Goal: Find specific page/section: Find specific page/section

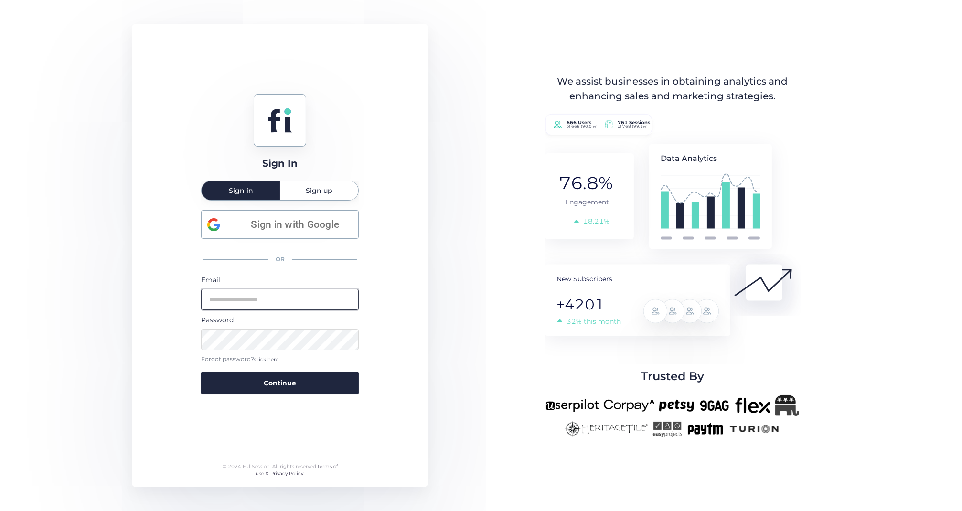
type input "**********"
click at [280, 382] on button "Continue" at bounding box center [280, 383] width 158 height 23
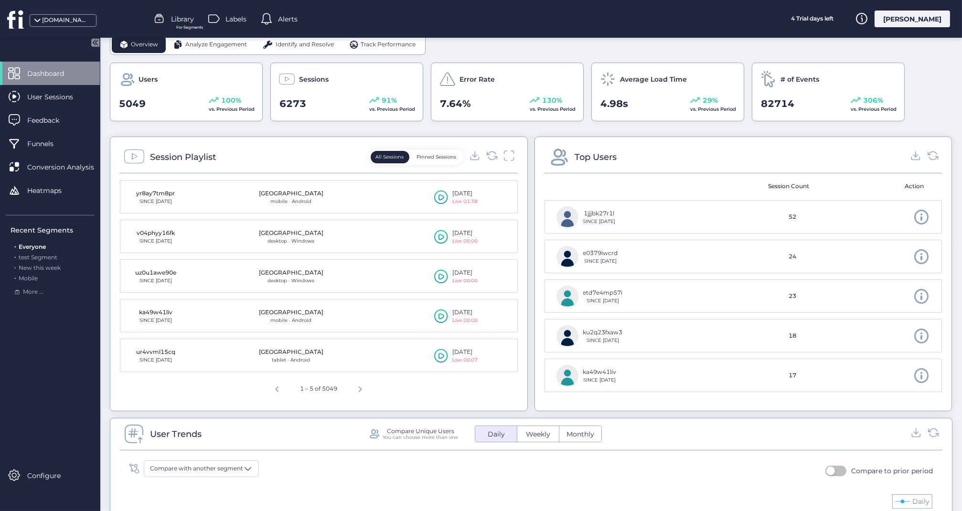
scroll to position [265, 0]
click at [362, 383] on span "Next page" at bounding box center [360, 386] width 23 height 23
click at [362, 383] on span "Next page" at bounding box center [362, 386] width 23 height 23
click at [362, 383] on span "Next page" at bounding box center [364, 386] width 23 height 23
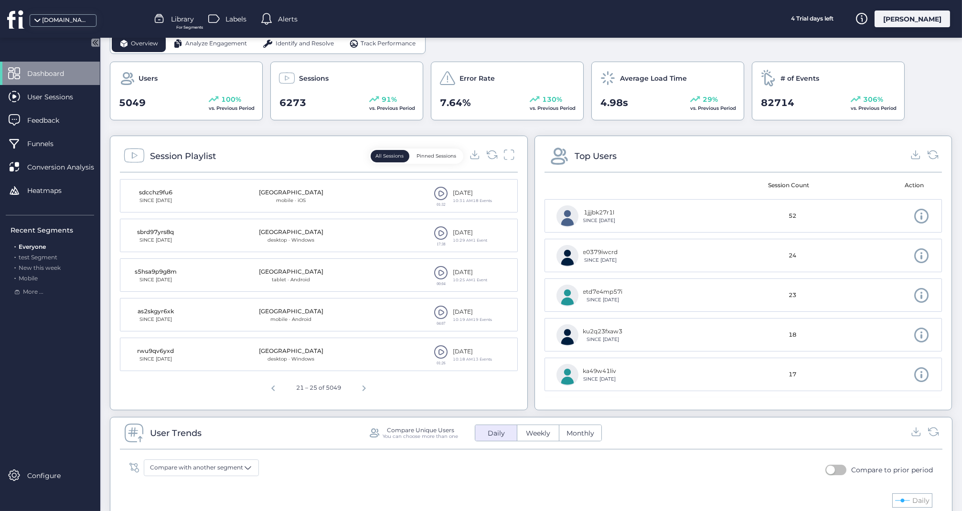
click at [440, 227] on span at bounding box center [441, 233] width 14 height 14
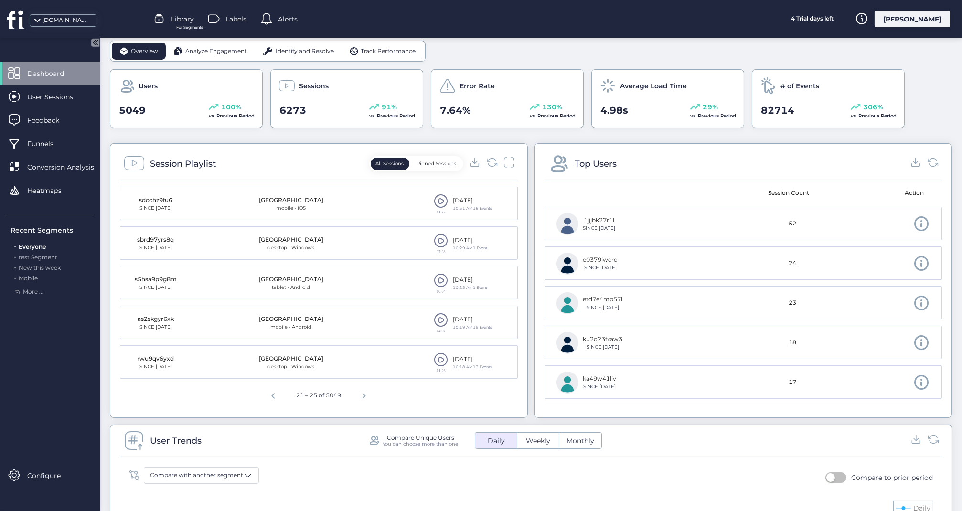
scroll to position [263, 0]
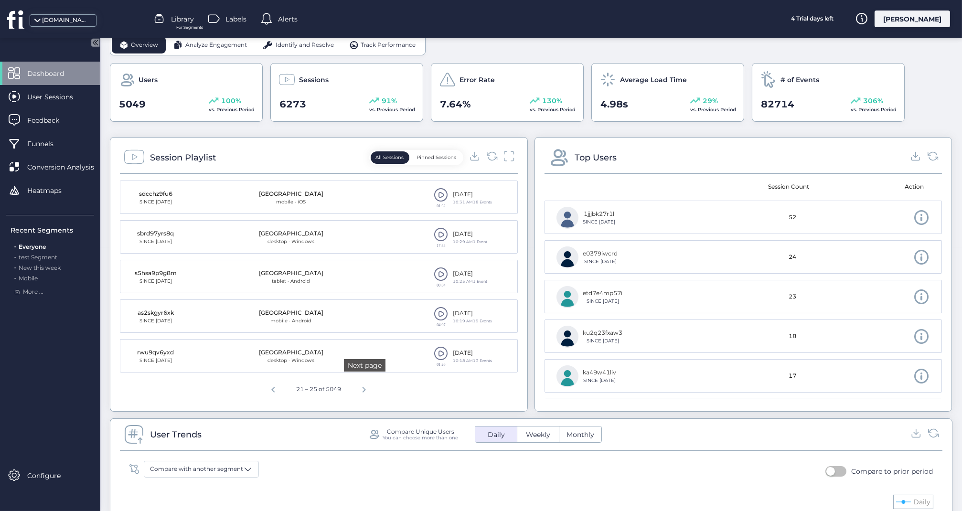
click at [365, 386] on span "Next page" at bounding box center [364, 388] width 23 height 23
click at [440, 313] on span at bounding box center [441, 314] width 14 height 14
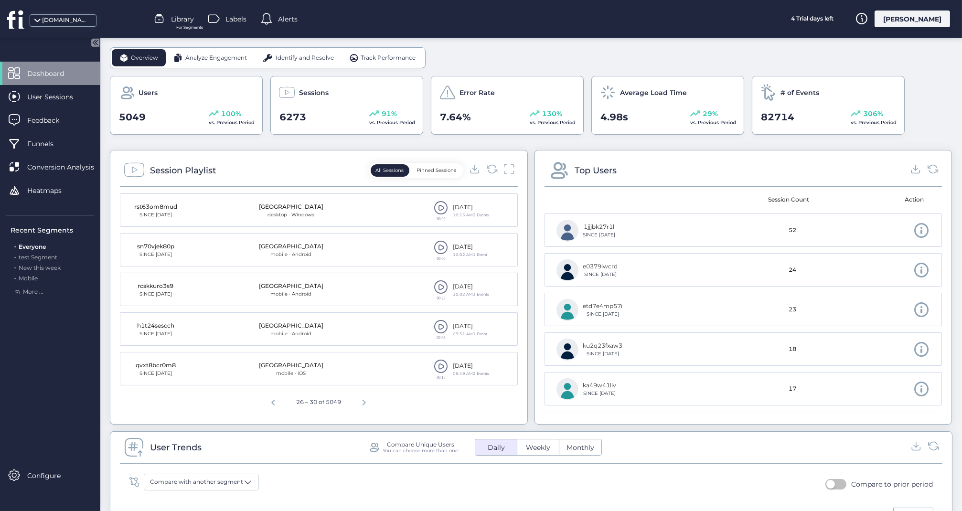
scroll to position [257, 0]
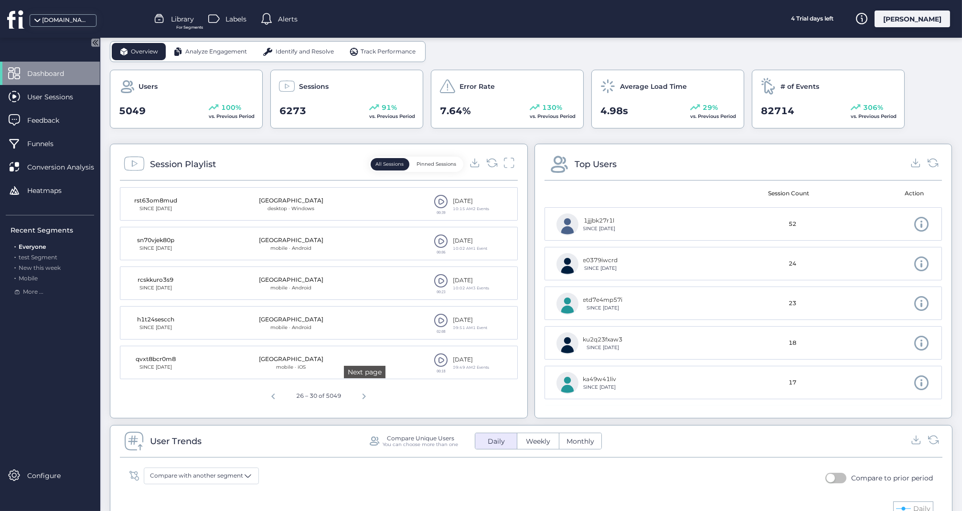
click at [363, 392] on span "Next page" at bounding box center [364, 395] width 23 height 23
click at [440, 196] on span at bounding box center [441, 201] width 14 height 14
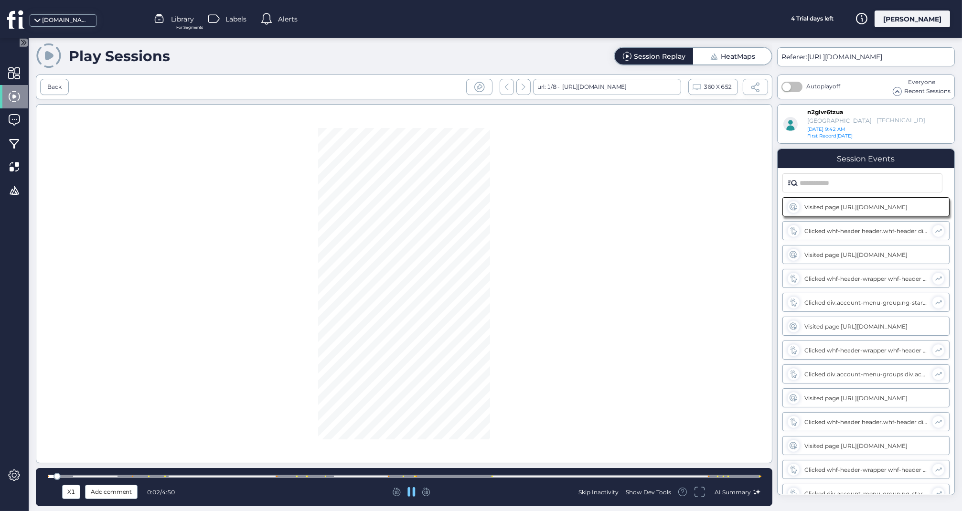
click at [317, 475] on div at bounding box center [404, 476] width 713 height 7
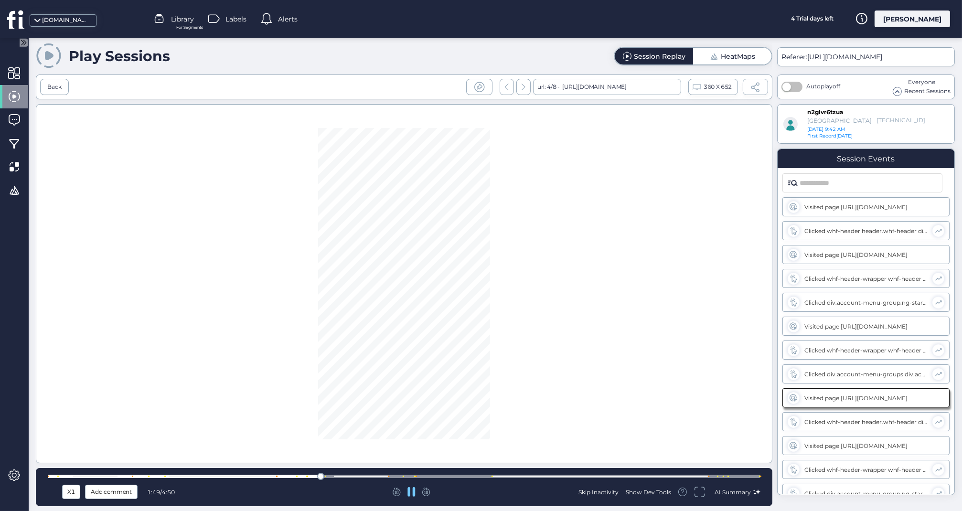
scroll to position [54, 0]
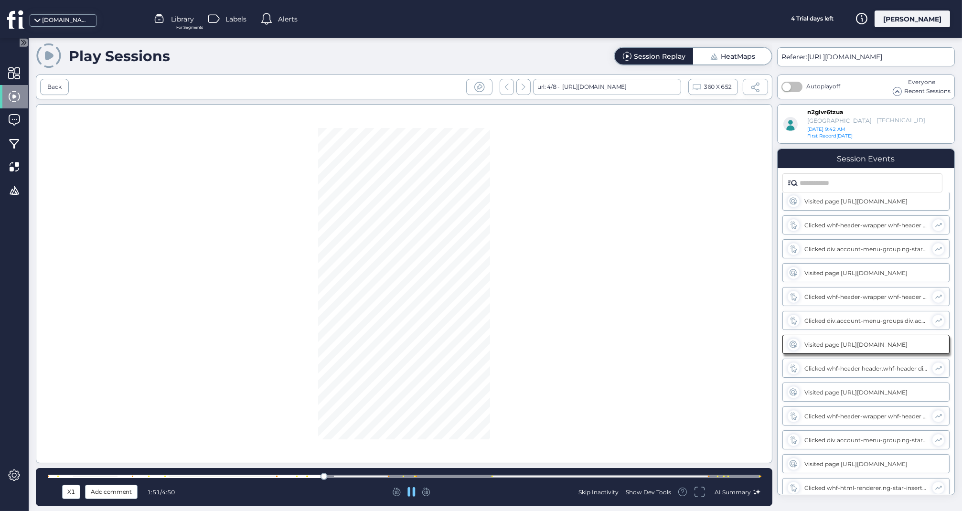
click at [395, 476] on div at bounding box center [404, 476] width 713 height 3
click at [635, 473] on div at bounding box center [404, 476] width 713 height 7
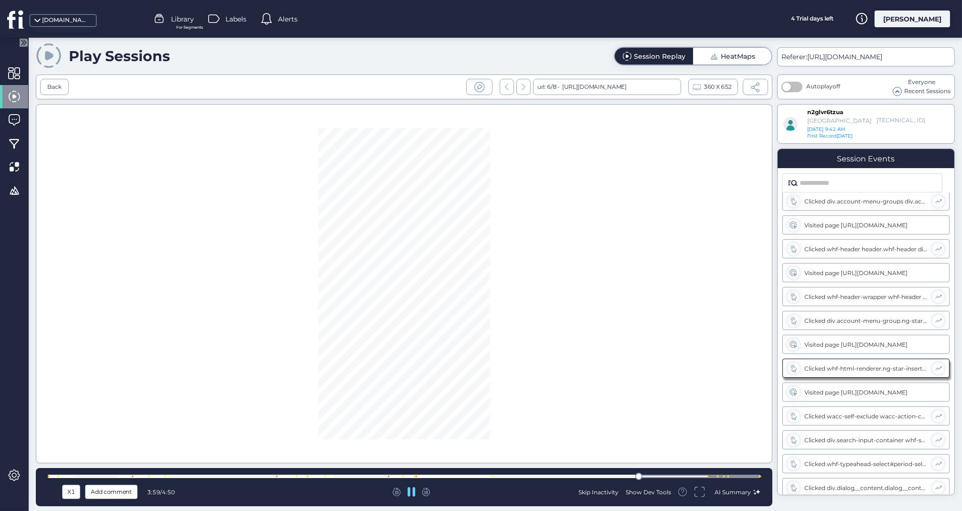
scroll to position [197, 0]
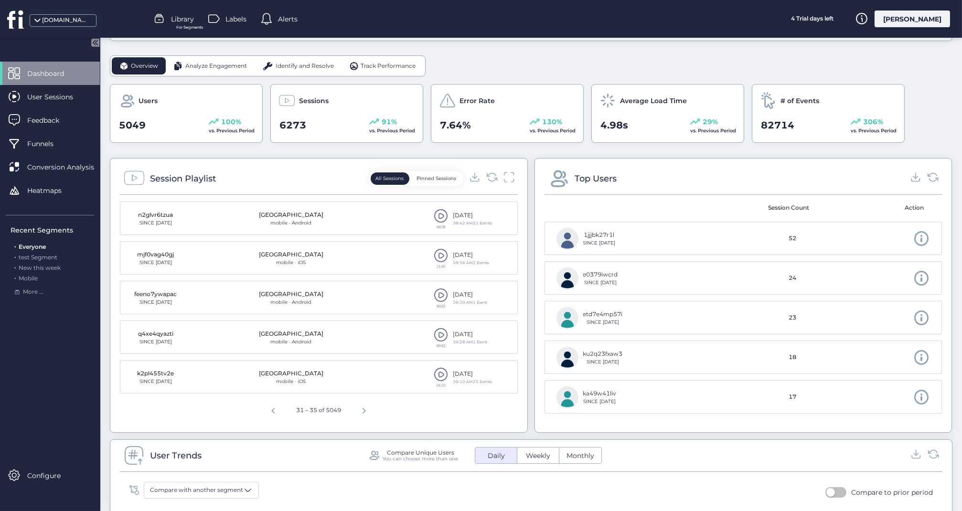
scroll to position [245, 0]
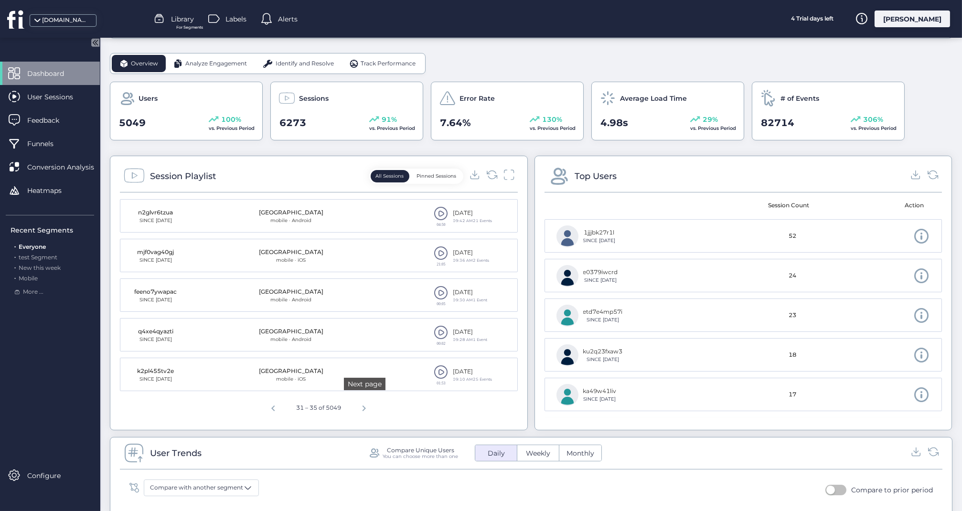
click at [362, 407] on span "Next page" at bounding box center [364, 407] width 23 height 23
click at [441, 250] on span at bounding box center [441, 253] width 14 height 14
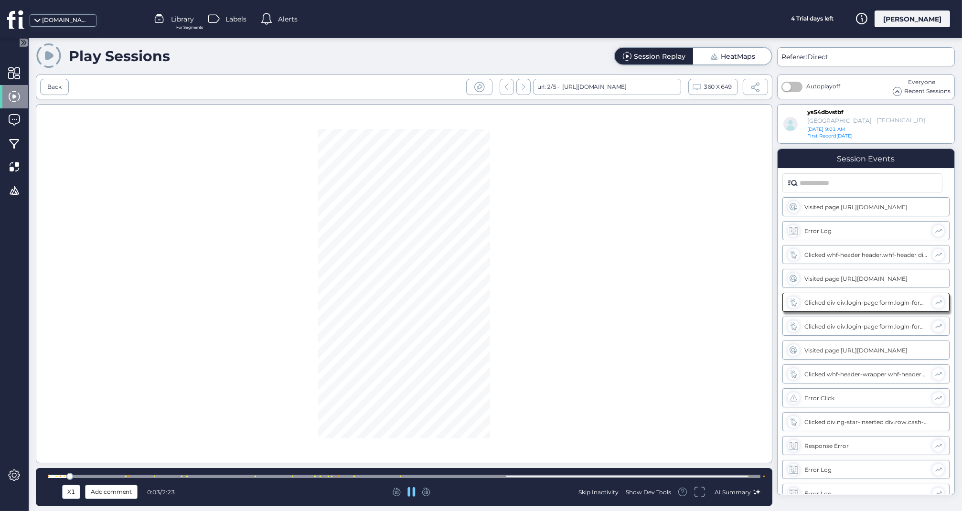
click at [303, 477] on div at bounding box center [404, 476] width 713 height 3
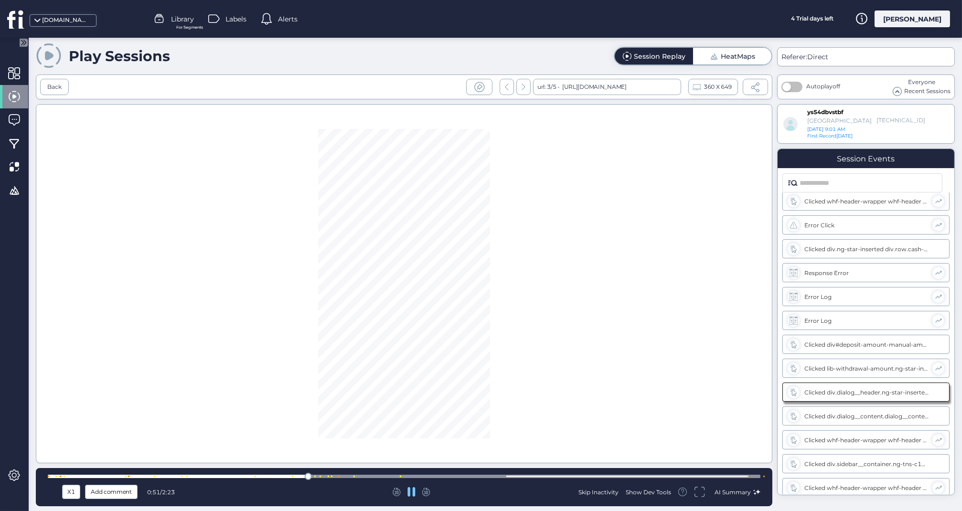
scroll to position [221, 0]
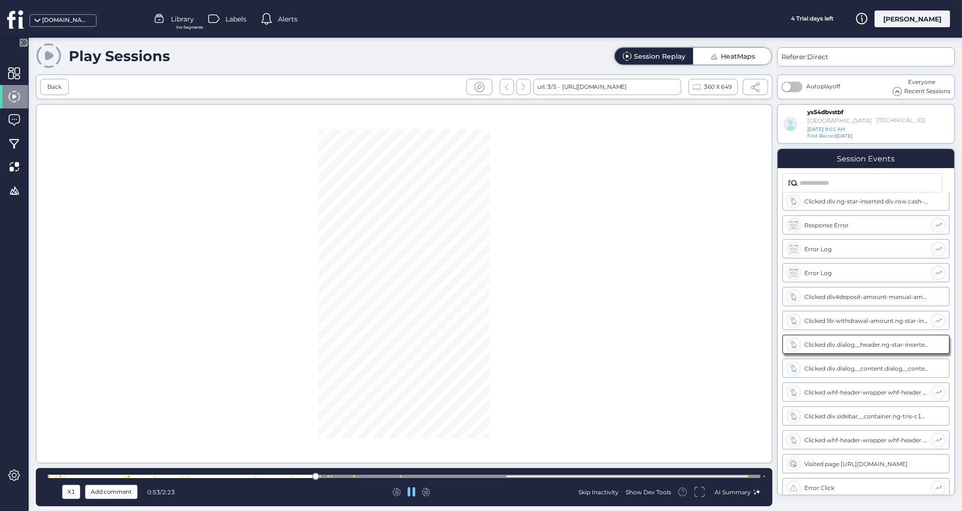
click at [266, 477] on div at bounding box center [404, 476] width 713 height 3
click at [195, 475] on div at bounding box center [404, 476] width 713 height 7
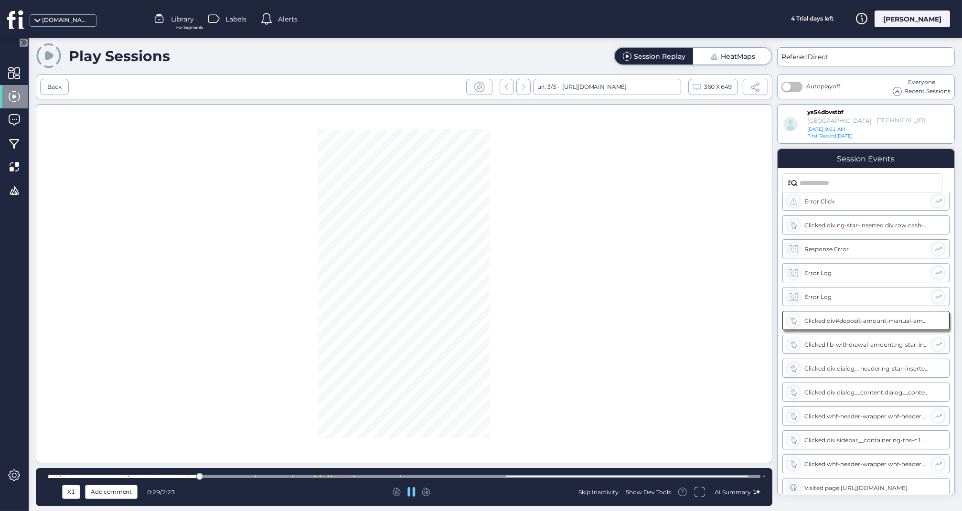
scroll to position [173, 0]
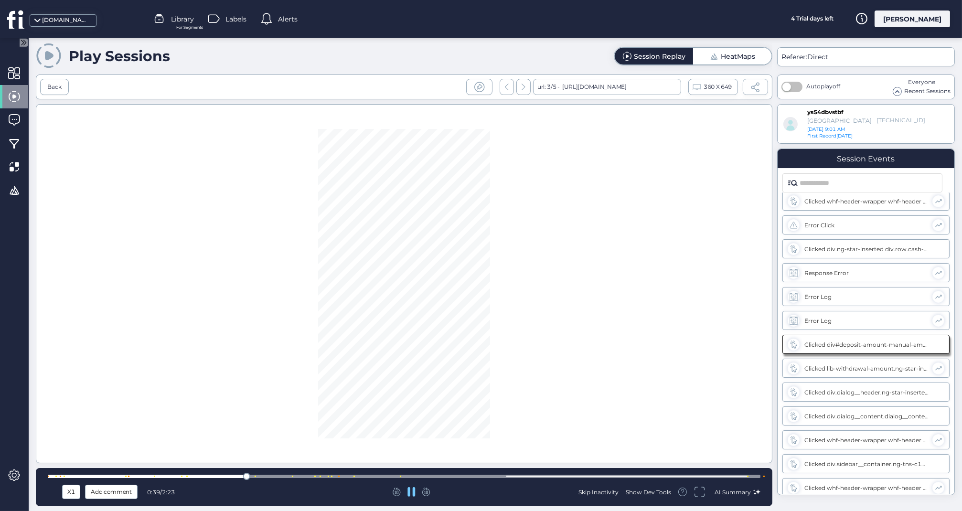
click at [377, 476] on div at bounding box center [404, 476] width 713 height 3
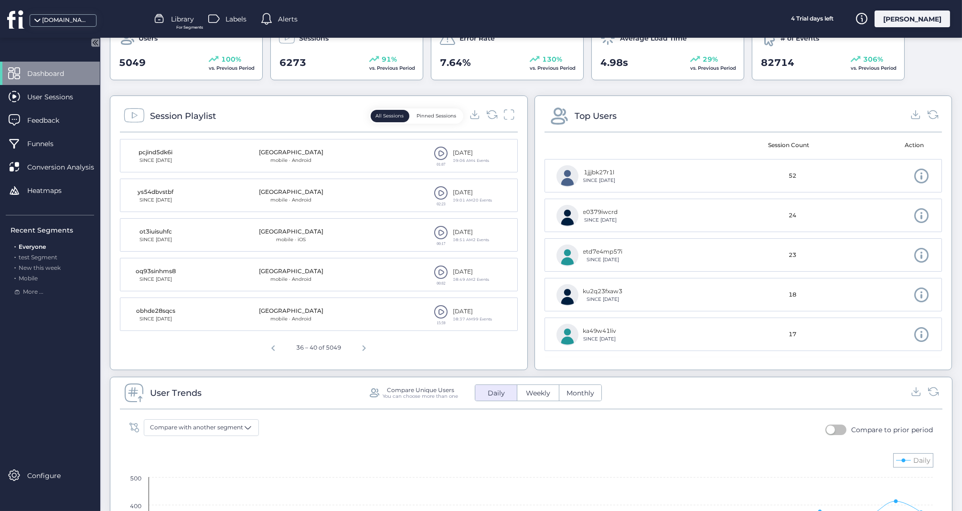
scroll to position [306, 0]
click at [440, 307] on span at bounding box center [441, 311] width 14 height 14
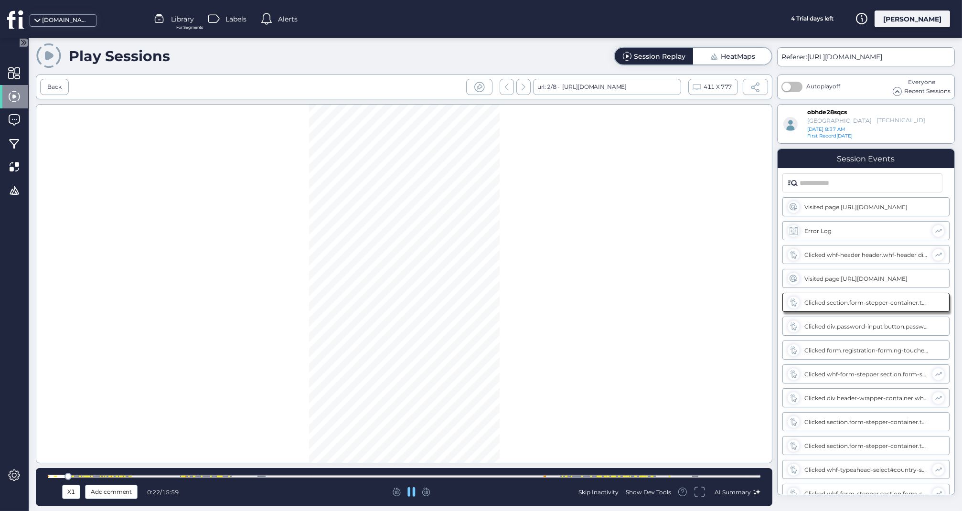
click at [109, 476] on div at bounding box center [109, 476] width 1 height 1
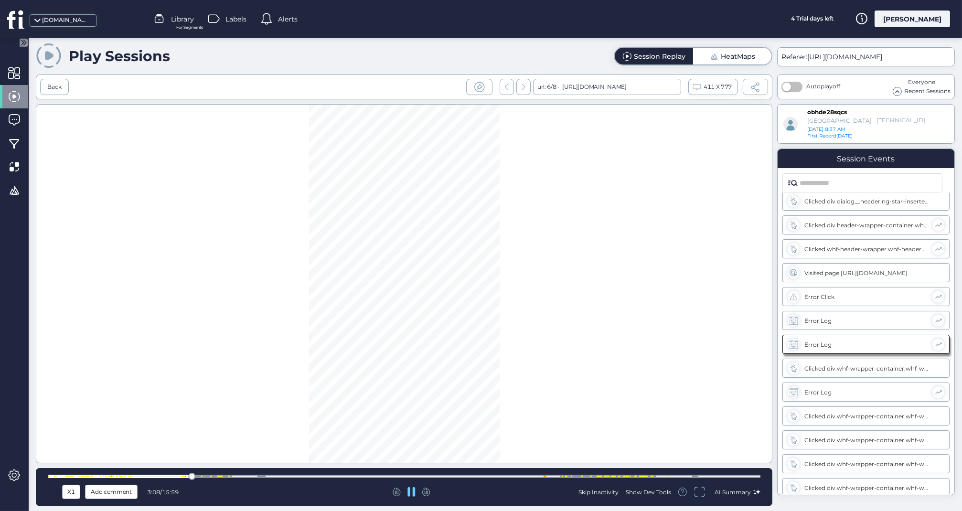
scroll to position [1009, 0]
click at [491, 476] on div at bounding box center [404, 476] width 713 height 3
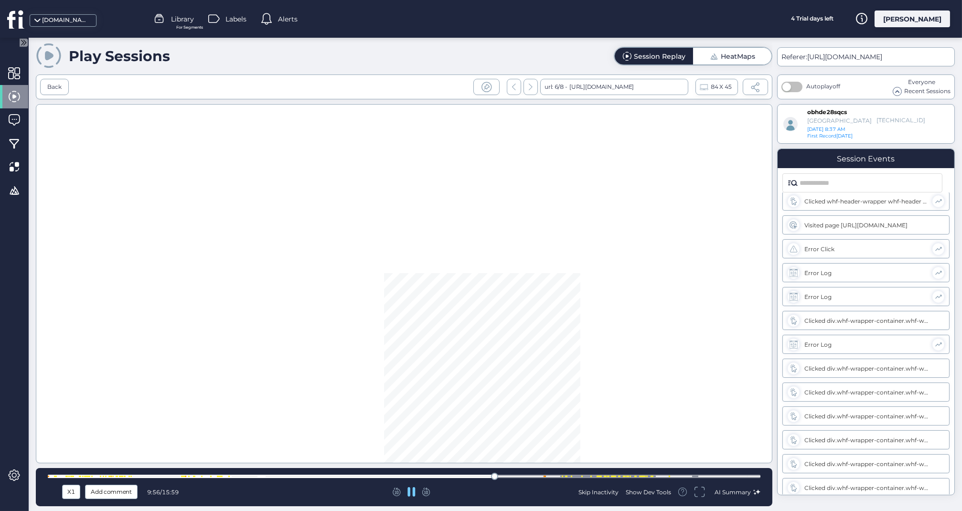
scroll to position [1248, 0]
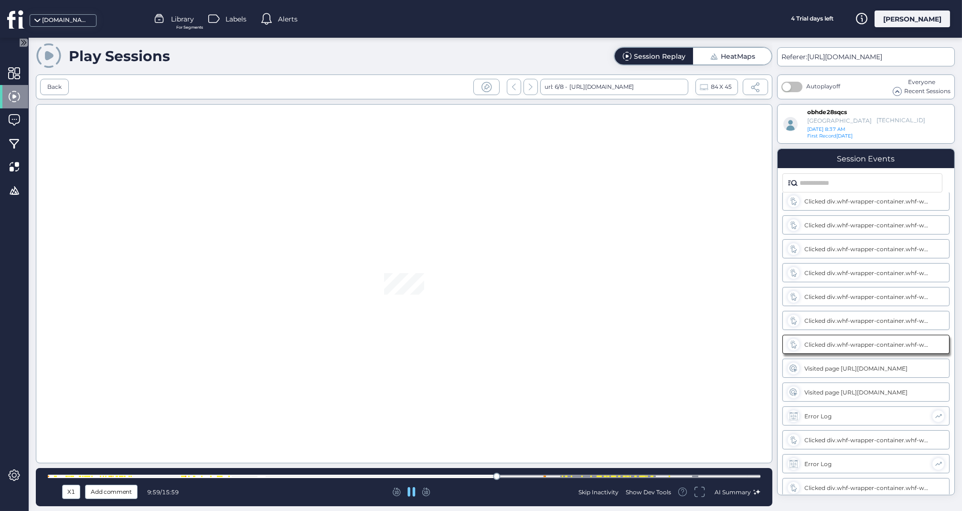
click at [530, 476] on div at bounding box center [404, 476] width 713 height 3
click at [575, 475] on div at bounding box center [404, 476] width 713 height 7
click at [380, 475] on div at bounding box center [404, 476] width 713 height 3
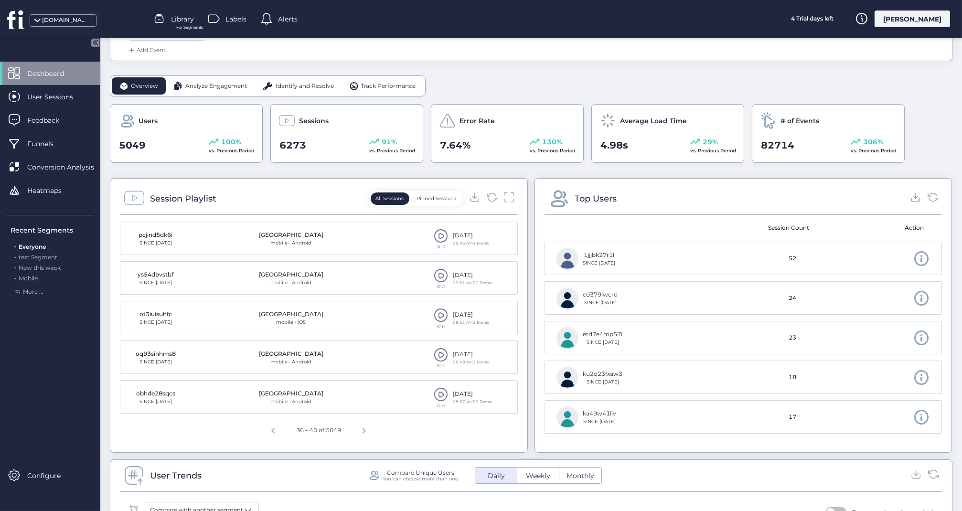
scroll to position [231, 0]
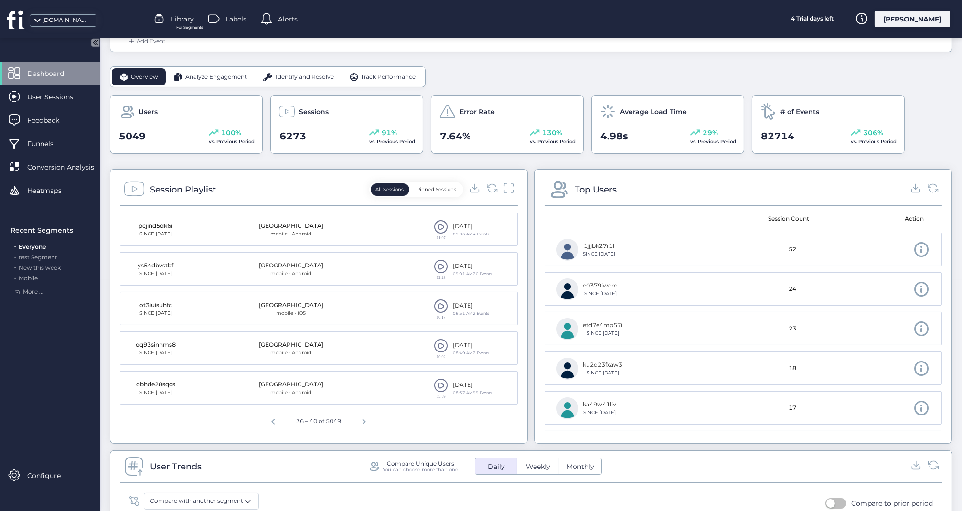
click at [440, 382] on span at bounding box center [441, 385] width 14 height 14
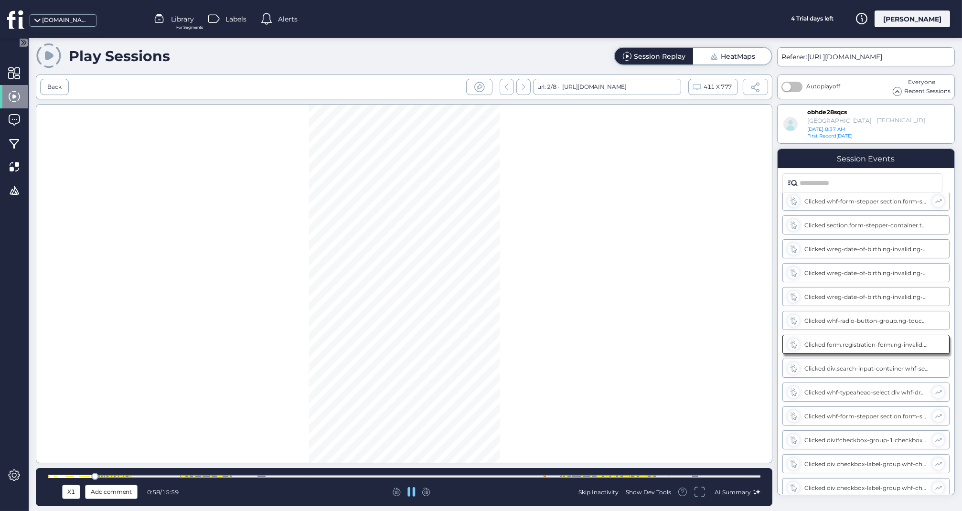
scroll to position [316, 0]
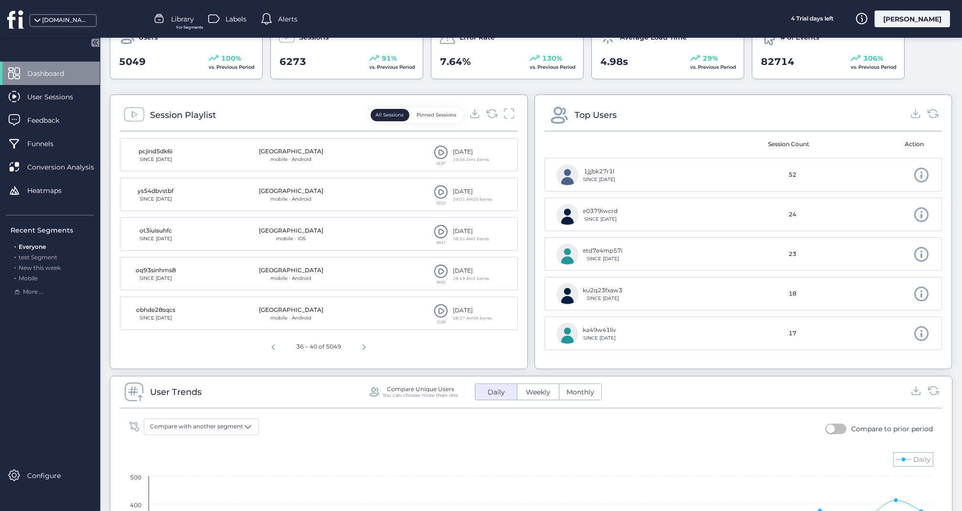
scroll to position [307, 0]
click at [367, 345] on span "Next page" at bounding box center [364, 344] width 23 height 23
click at [440, 229] on span at bounding box center [441, 231] width 14 height 14
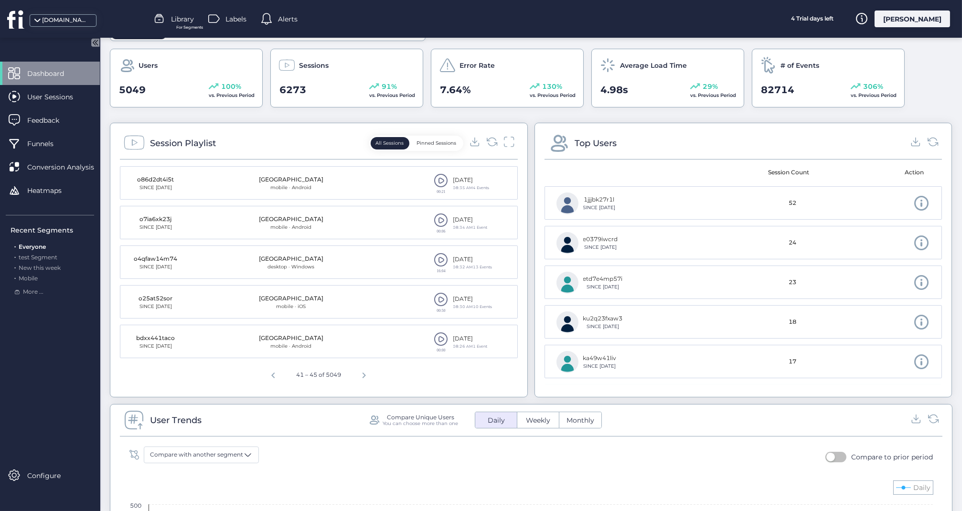
scroll to position [278, 0]
click at [363, 371] on span "Next page" at bounding box center [364, 373] width 23 height 23
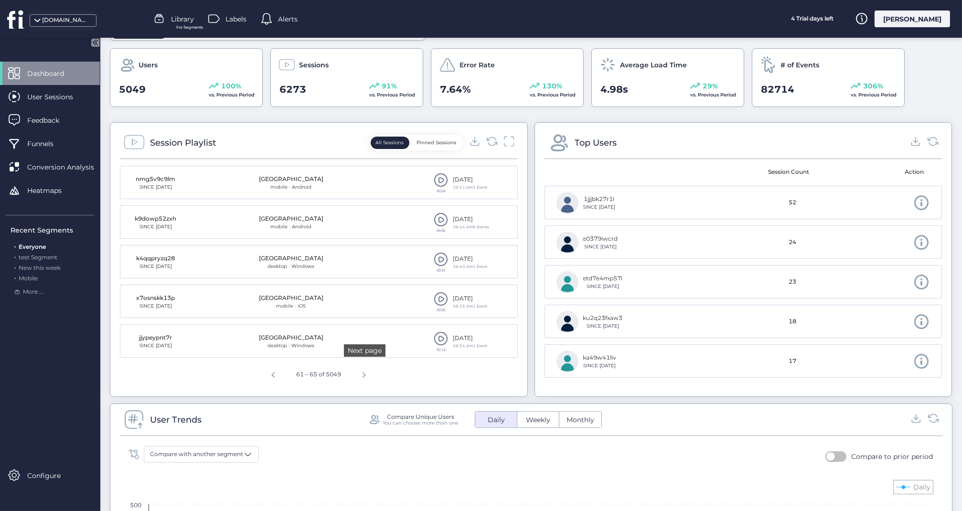
click at [363, 371] on span "Next page" at bounding box center [364, 373] width 23 height 23
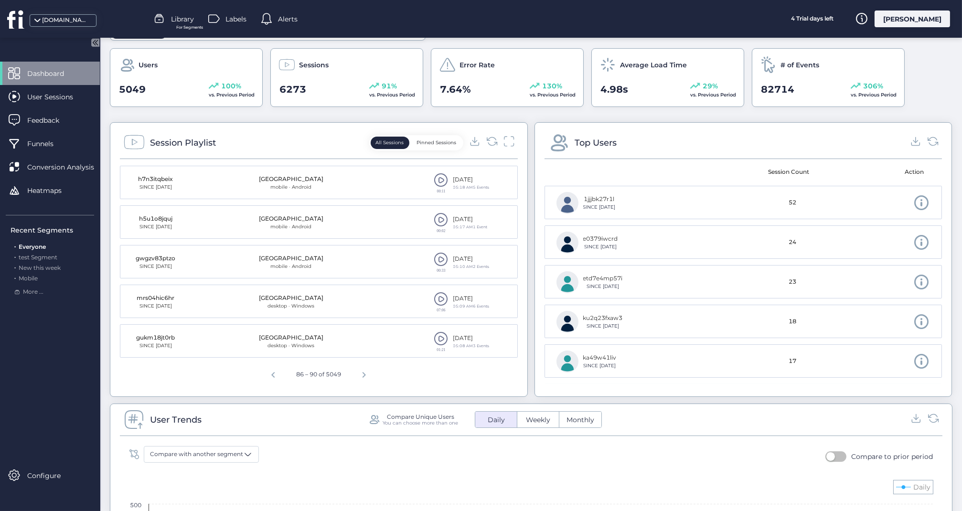
click at [442, 294] on span at bounding box center [441, 299] width 14 height 14
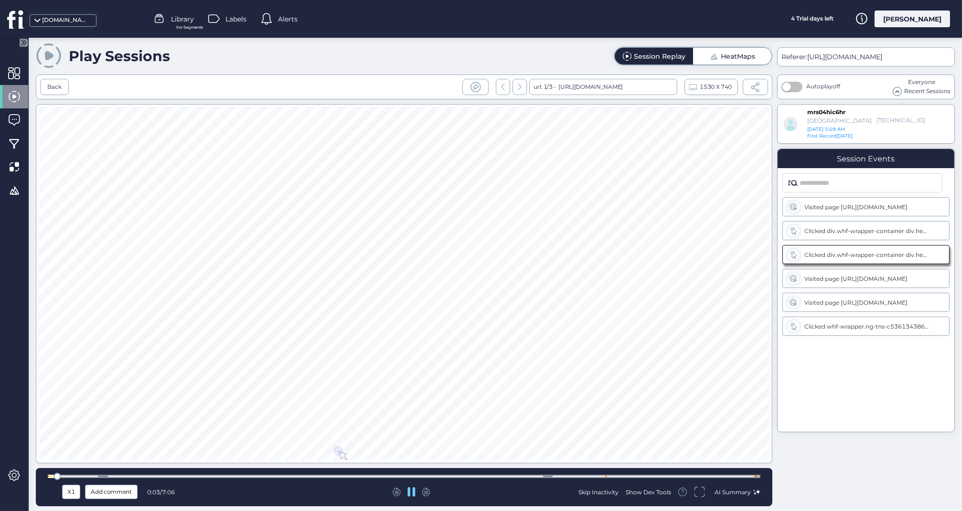
click at [296, 475] on div at bounding box center [404, 476] width 713 height 7
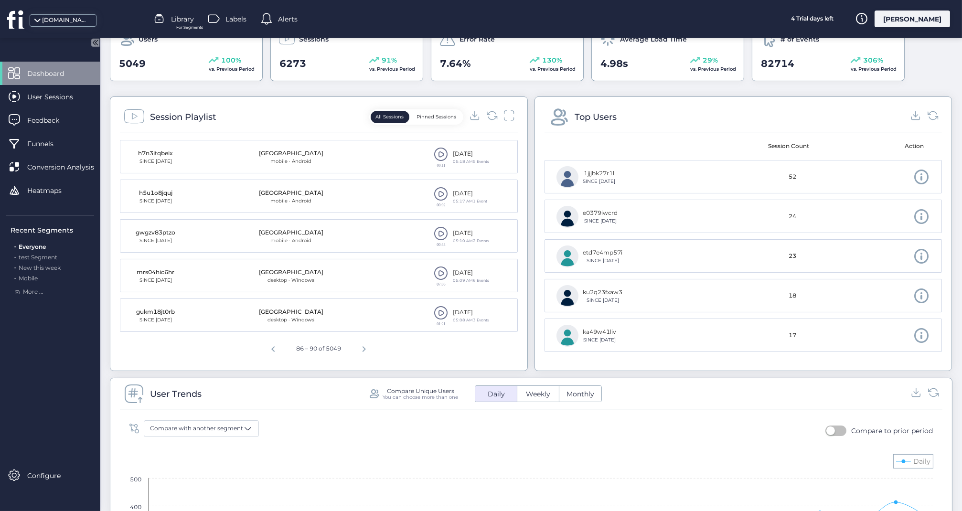
scroll to position [304, 0]
click at [364, 348] on span "Next page" at bounding box center [364, 347] width 23 height 23
click at [364, 348] on span "Next page" at bounding box center [365, 347] width 23 height 23
click at [364, 348] on span "Next page" at bounding box center [367, 347] width 23 height 23
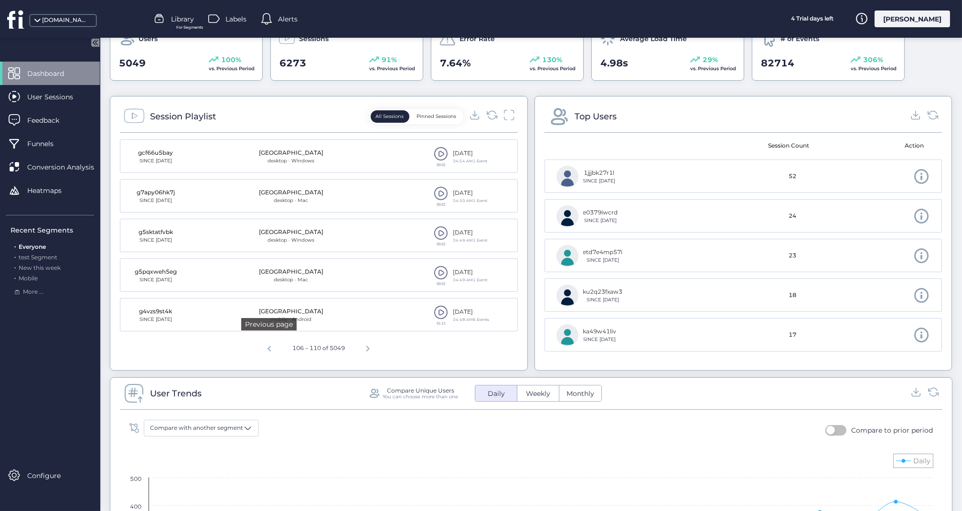
click at [265, 348] on span "Previous page" at bounding box center [269, 347] width 23 height 23
click at [442, 306] on span at bounding box center [441, 312] width 14 height 14
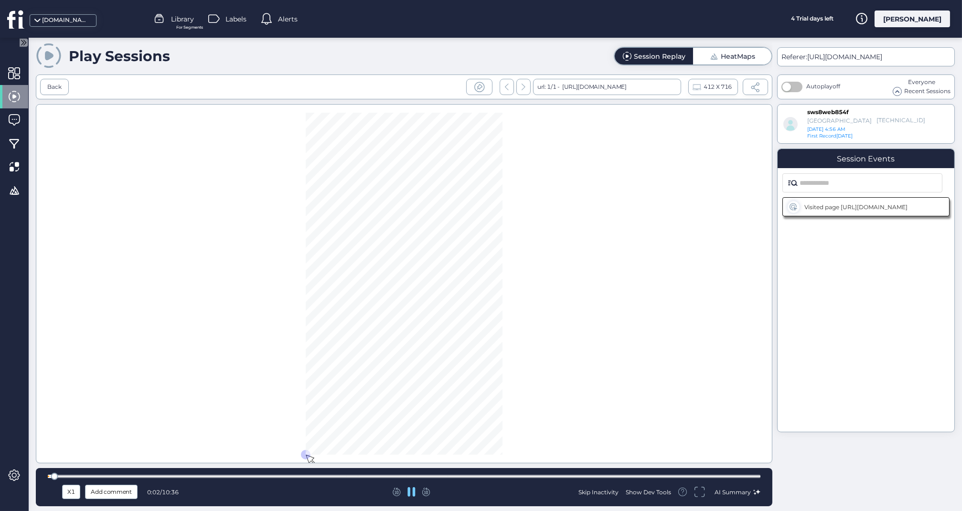
click at [315, 477] on div at bounding box center [404, 476] width 713 height 3
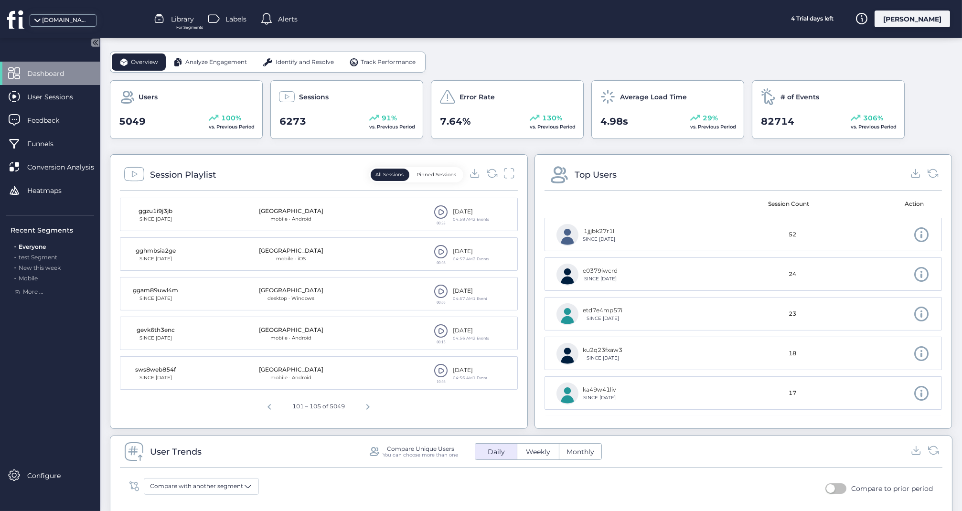
scroll to position [248, 0]
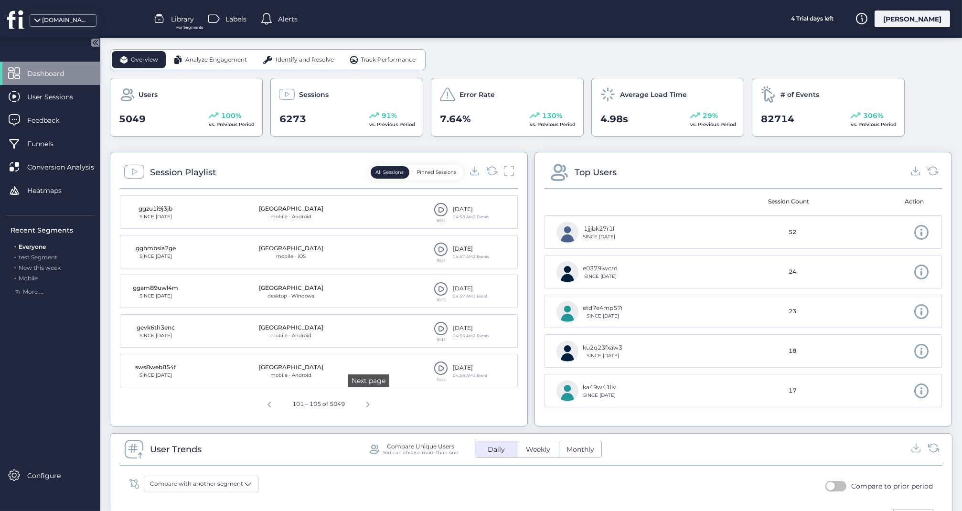
click at [369, 402] on span "Next page" at bounding box center [367, 403] width 23 height 23
click at [370, 402] on span "Next page" at bounding box center [367, 403] width 23 height 23
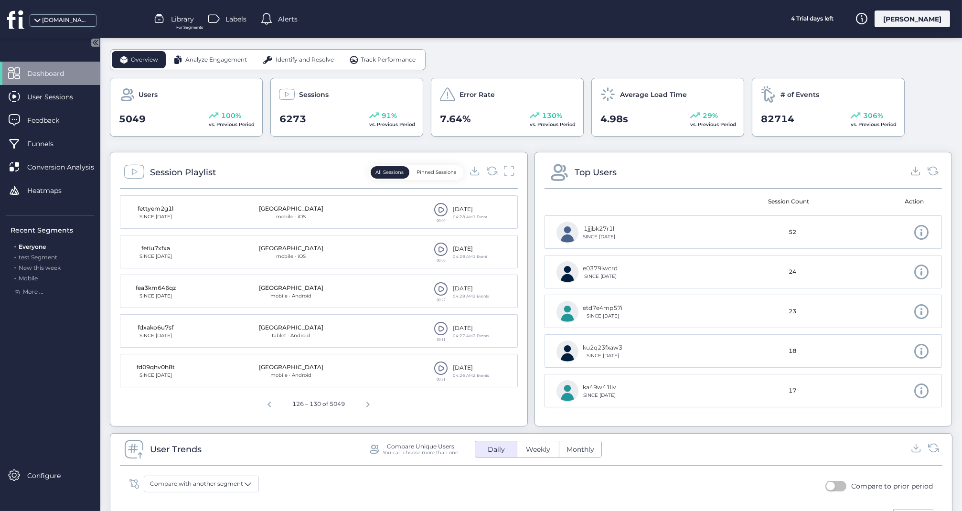
click at [370, 402] on span "Next page" at bounding box center [367, 403] width 23 height 23
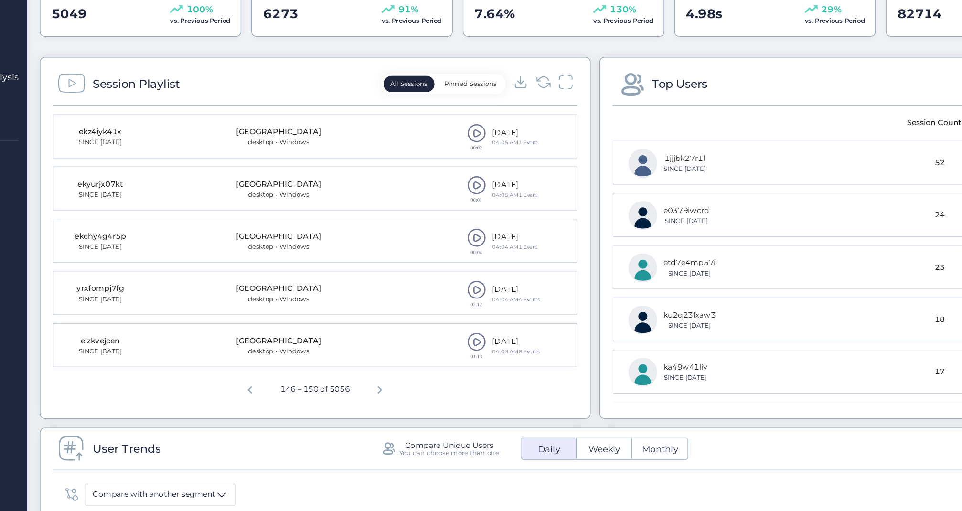
click at [434, 322] on span at bounding box center [441, 329] width 14 height 14
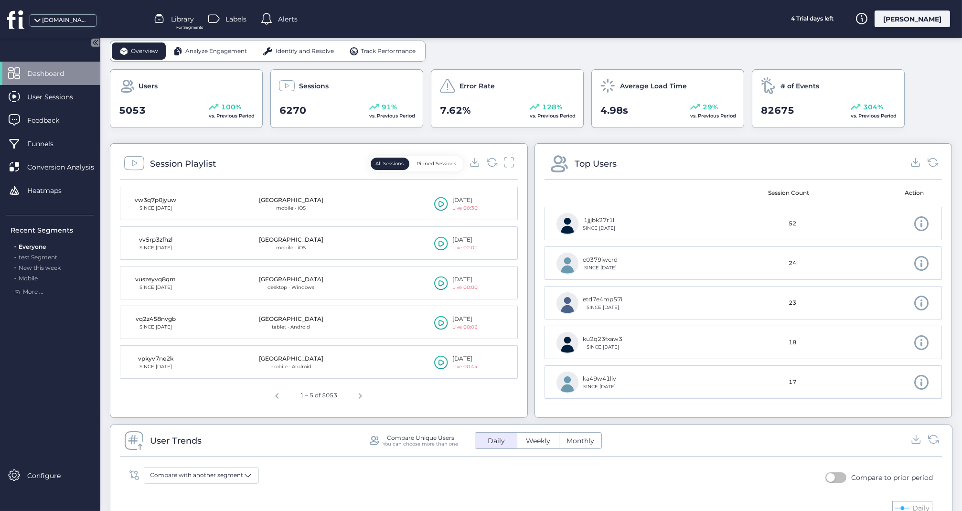
scroll to position [260, 0]
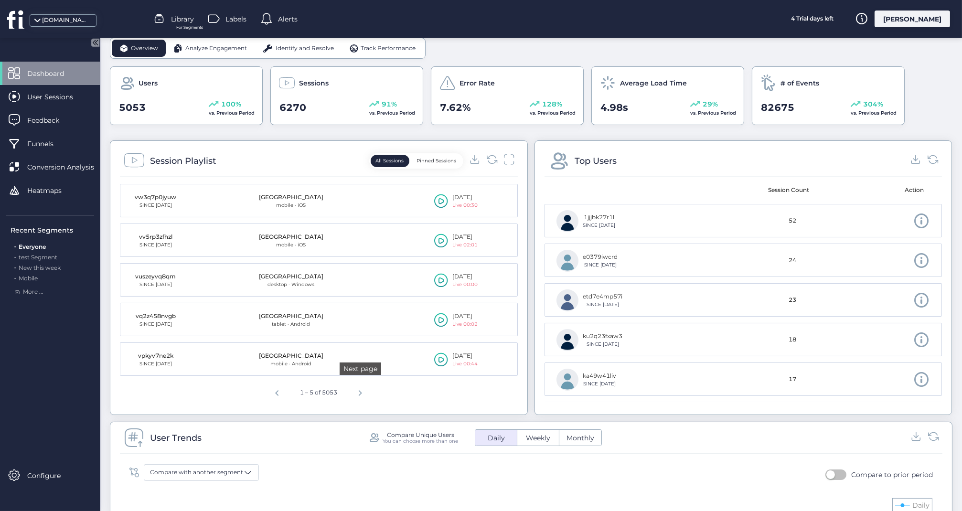
click at [361, 390] on span "Next page" at bounding box center [360, 391] width 23 height 23
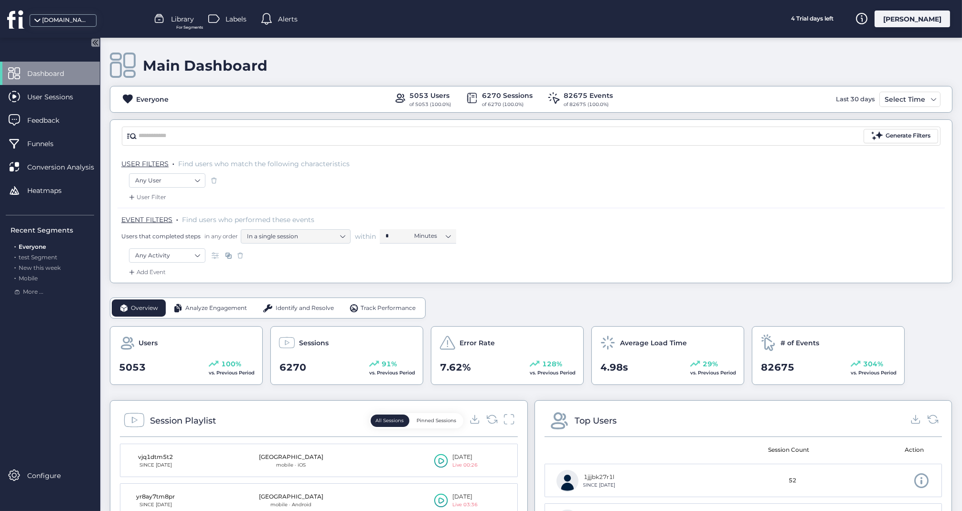
scroll to position [0, 0]
click at [68, 20] on div "[DOMAIN_NAME]" at bounding box center [66, 20] width 48 height 9
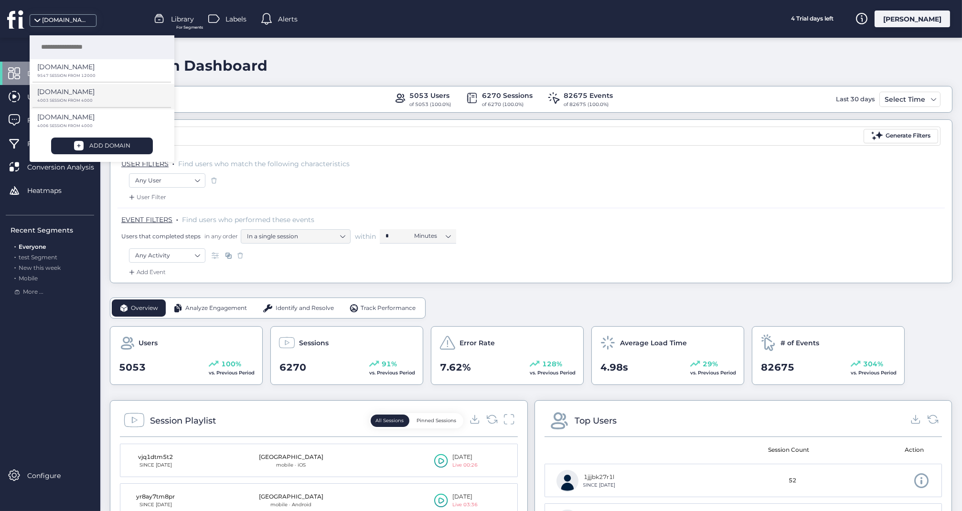
click at [63, 78] on p "4003 SESSION FROM 4000" at bounding box center [98, 76] width 122 height 4
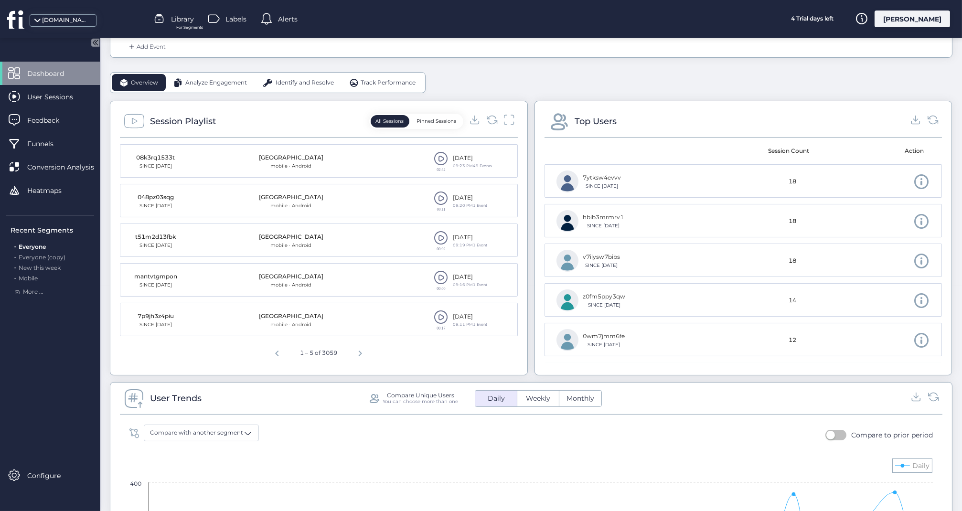
scroll to position [226, 0]
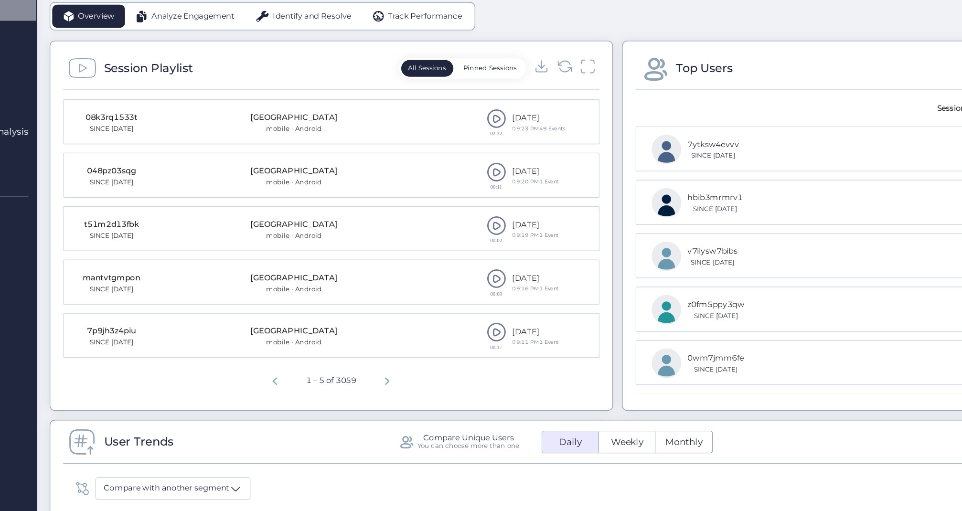
click at [434, 150] on span at bounding box center [441, 157] width 14 height 14
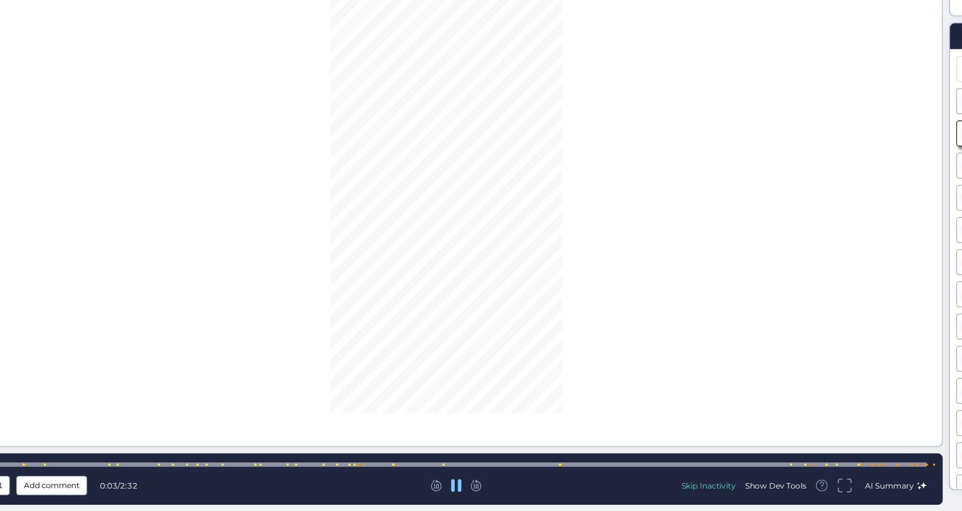
click at [182, 475] on div at bounding box center [404, 476] width 713 height 3
click at [205, 475] on div at bounding box center [404, 476] width 713 height 3
click at [232, 475] on div at bounding box center [404, 476] width 713 height 3
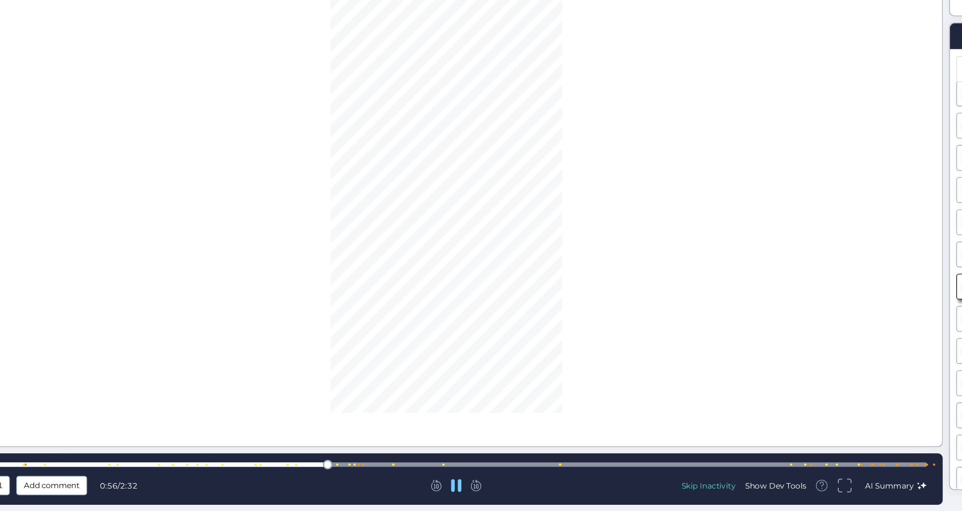
scroll to position [268, 0]
click at [224, 475] on div at bounding box center [404, 476] width 713 height 3
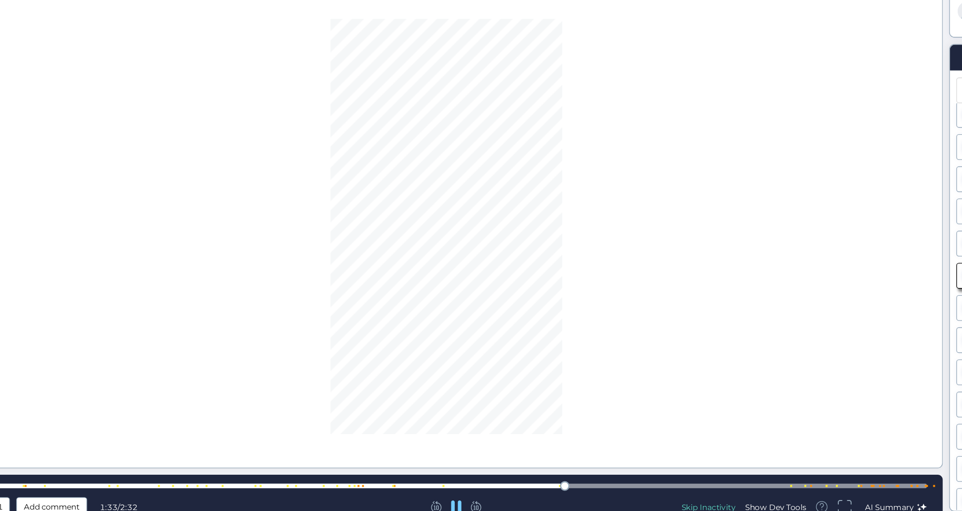
scroll to position [507, 0]
click at [564, 475] on div at bounding box center [404, 476] width 713 height 3
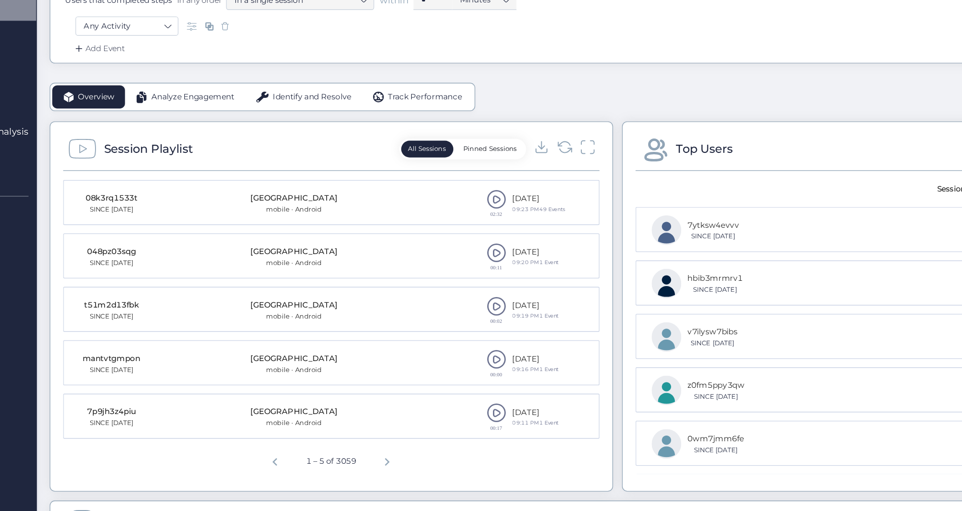
scroll to position [190, 0]
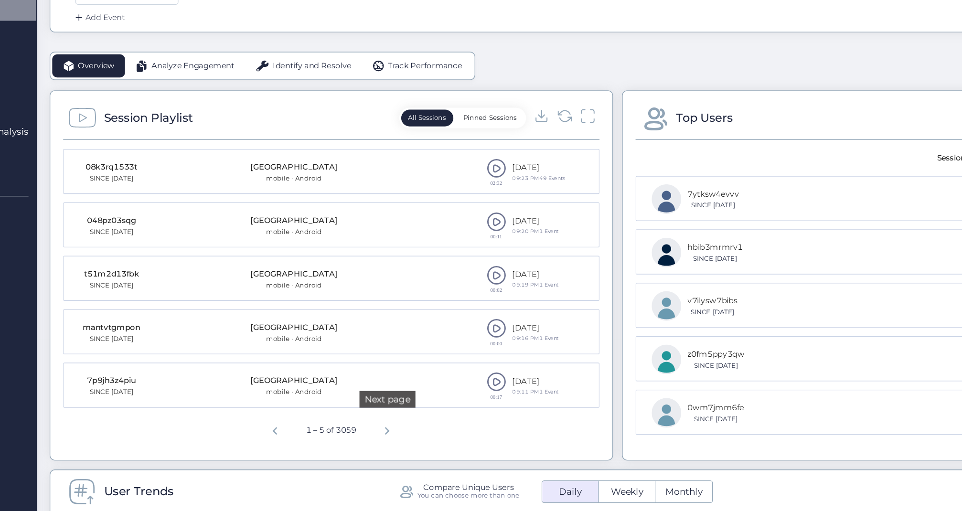
click at [349, 376] on span "Next page" at bounding box center [360, 387] width 23 height 23
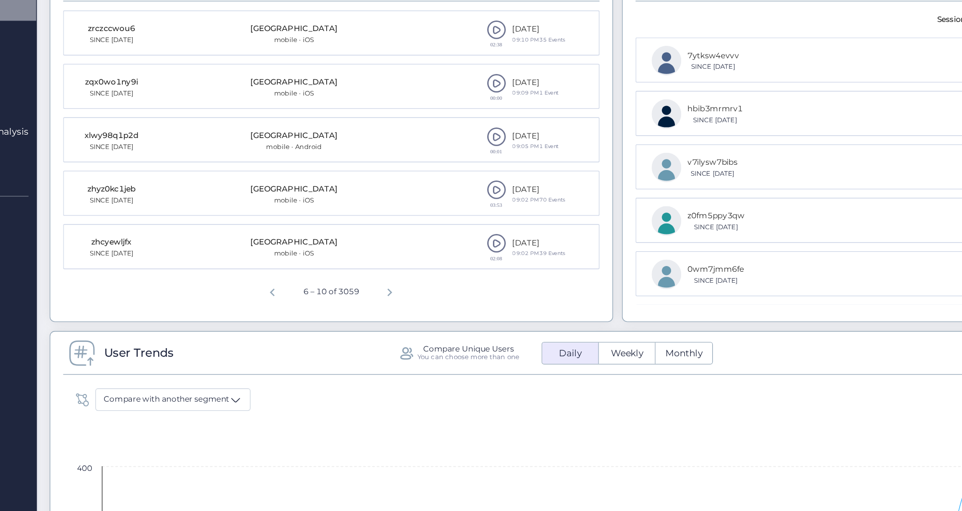
scroll to position [295, 0]
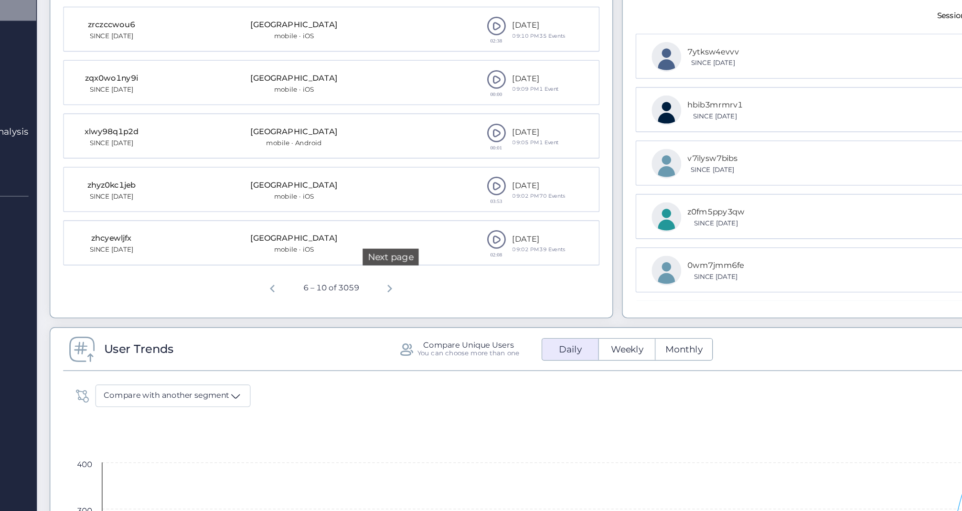
click at [351, 271] on span "Next page" at bounding box center [362, 282] width 23 height 23
click at [353, 271] on span "Next page" at bounding box center [364, 282] width 23 height 23
click at [262, 271] on span "Previous page" at bounding box center [273, 282] width 23 height 23
click at [434, 240] on span at bounding box center [441, 247] width 14 height 14
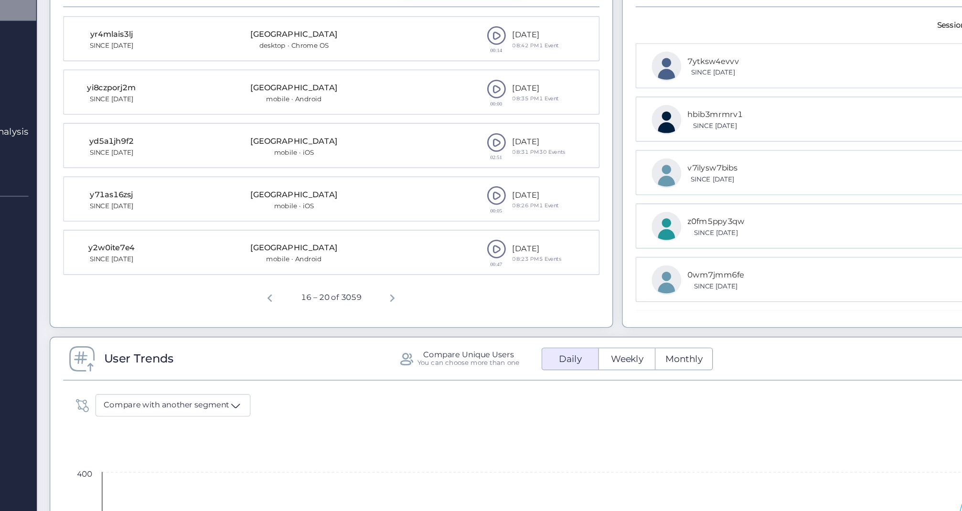
scroll to position [290, 0]
click at [353, 276] on span "Next page" at bounding box center [364, 287] width 23 height 23
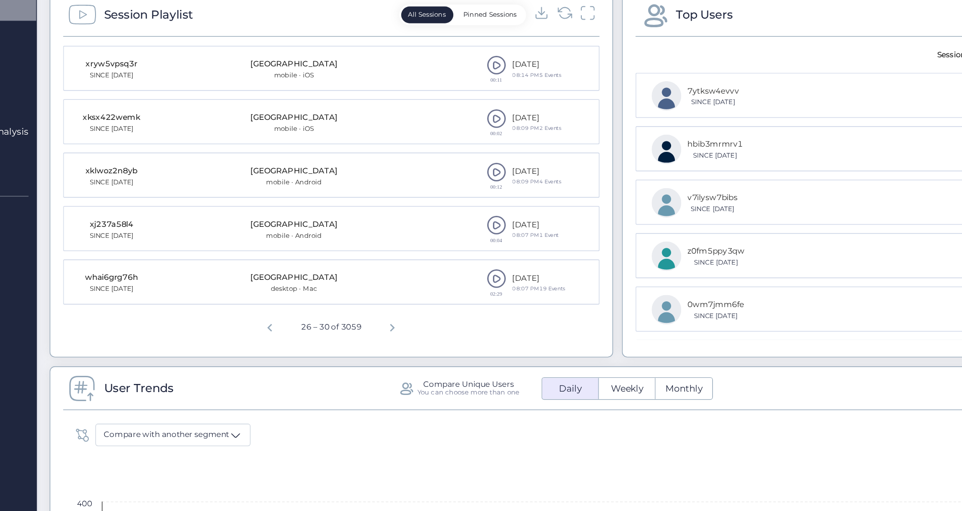
scroll to position [267, 0]
click at [434, 269] on span at bounding box center [441, 276] width 14 height 14
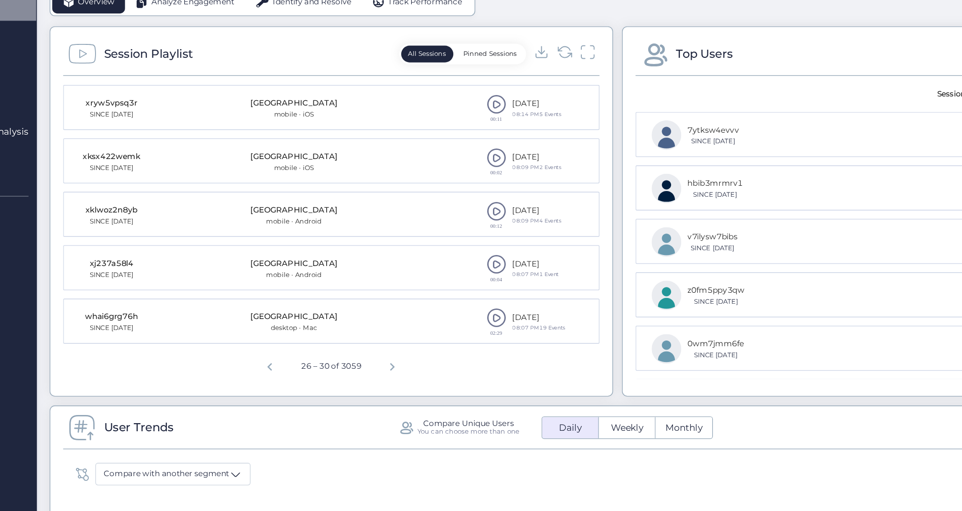
scroll to position [244, 0]
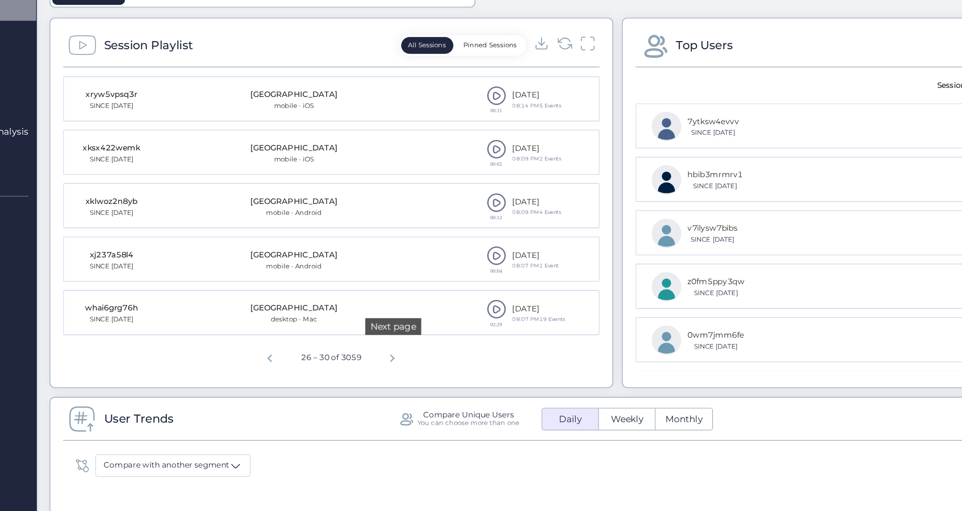
click at [353, 322] on span "Next page" at bounding box center [364, 333] width 23 height 23
click at [434, 292] on span at bounding box center [441, 299] width 14 height 14
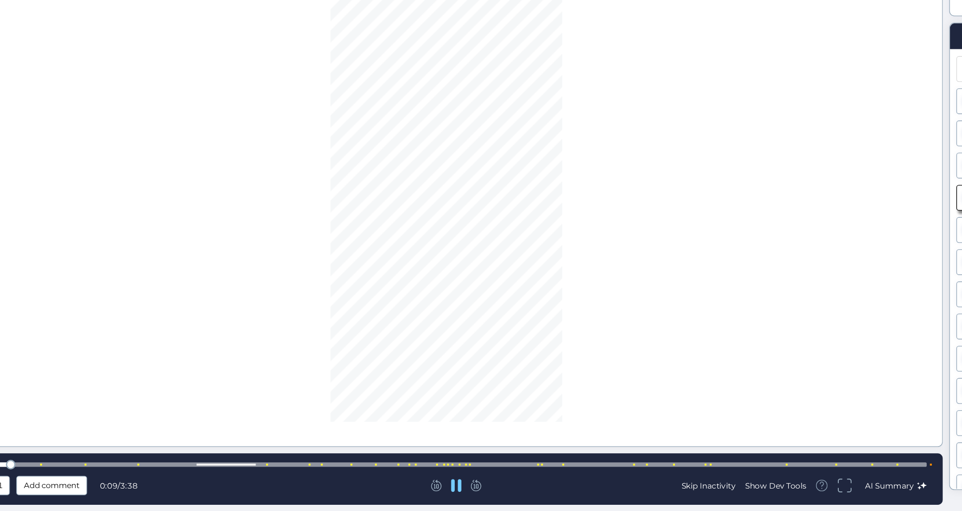
click at [291, 475] on div at bounding box center [404, 476] width 713 height 3
click at [384, 475] on div at bounding box center [404, 476] width 713 height 3
click at [407, 473] on div at bounding box center [404, 476] width 713 height 7
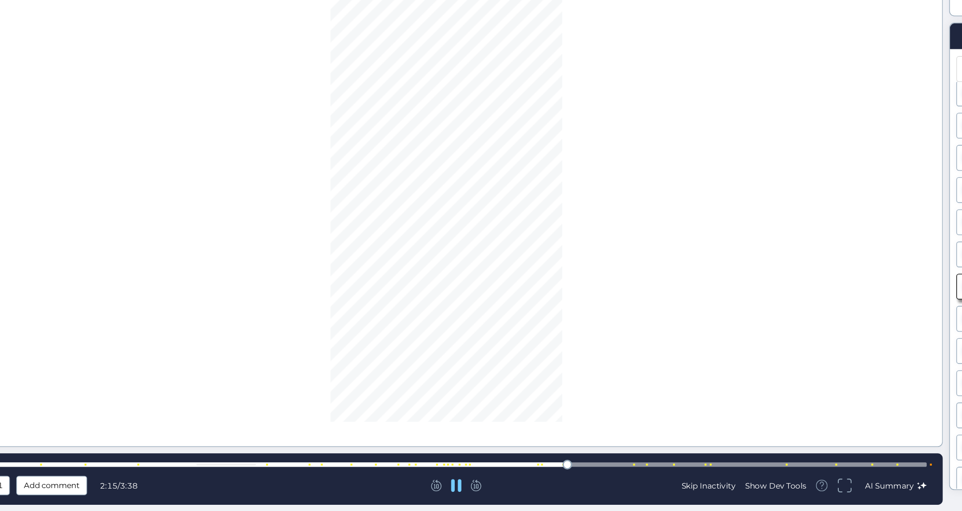
scroll to position [436, 0]
click at [461, 475] on div at bounding box center [404, 476] width 713 height 3
click at [491, 475] on div at bounding box center [404, 476] width 713 height 3
click at [611, 473] on div at bounding box center [404, 476] width 713 height 7
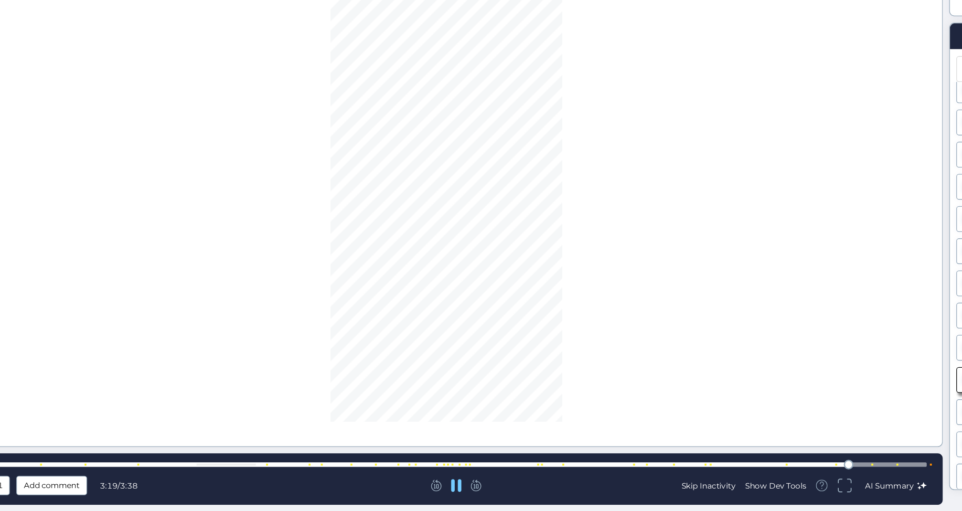
click at [638, 473] on div at bounding box center [404, 476] width 713 height 7
click at [657, 475] on div at bounding box center [404, 476] width 713 height 3
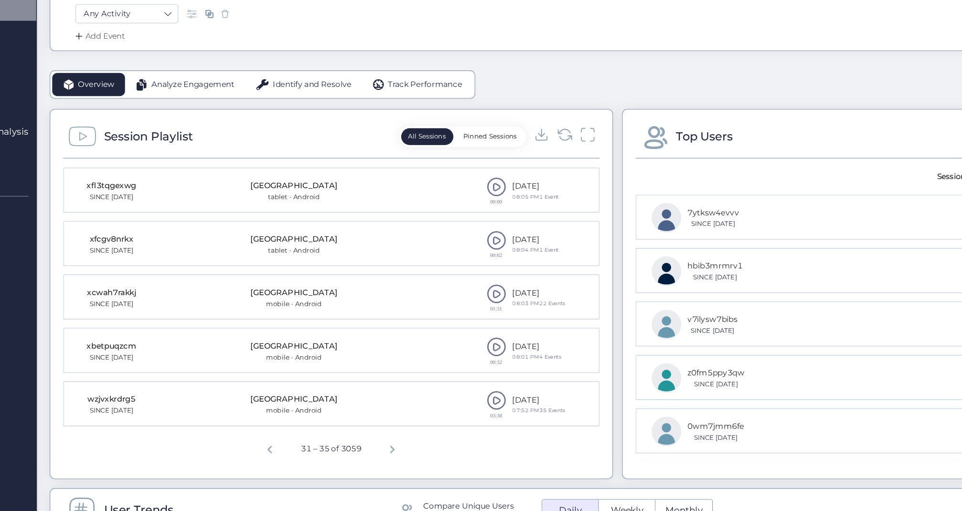
scroll to position [200, 0]
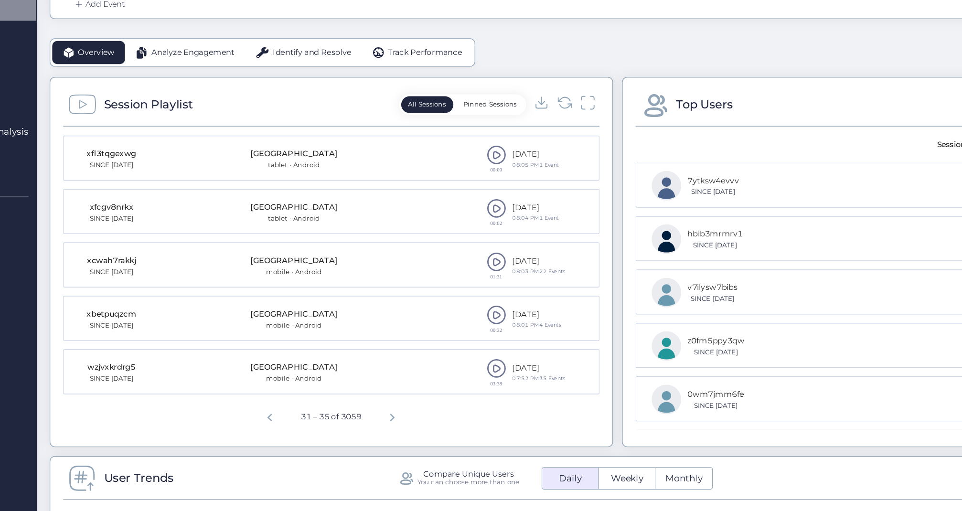
click at [434, 336] on span at bounding box center [441, 343] width 14 height 14
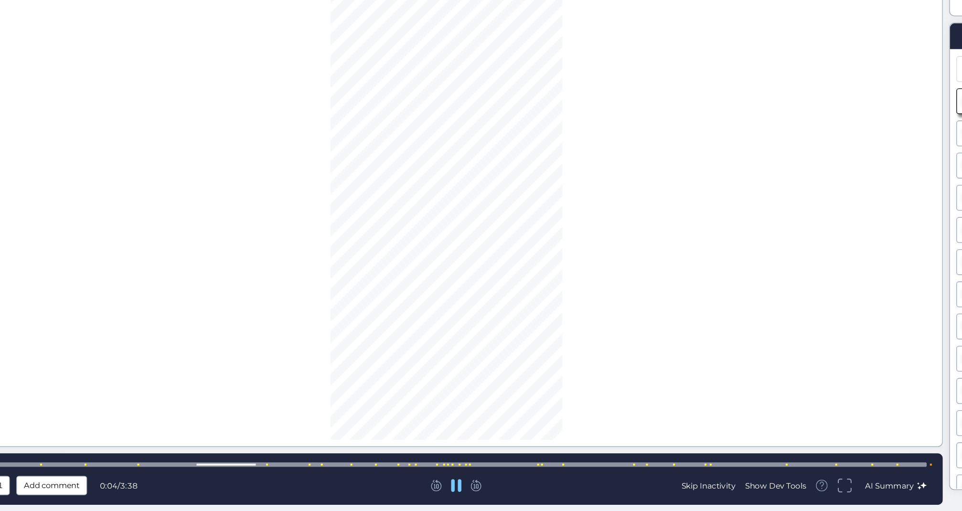
click at [220, 475] on div at bounding box center [404, 476] width 713 height 3
click at [274, 475] on div at bounding box center [404, 476] width 713 height 3
click at [295, 475] on div at bounding box center [404, 476] width 713 height 3
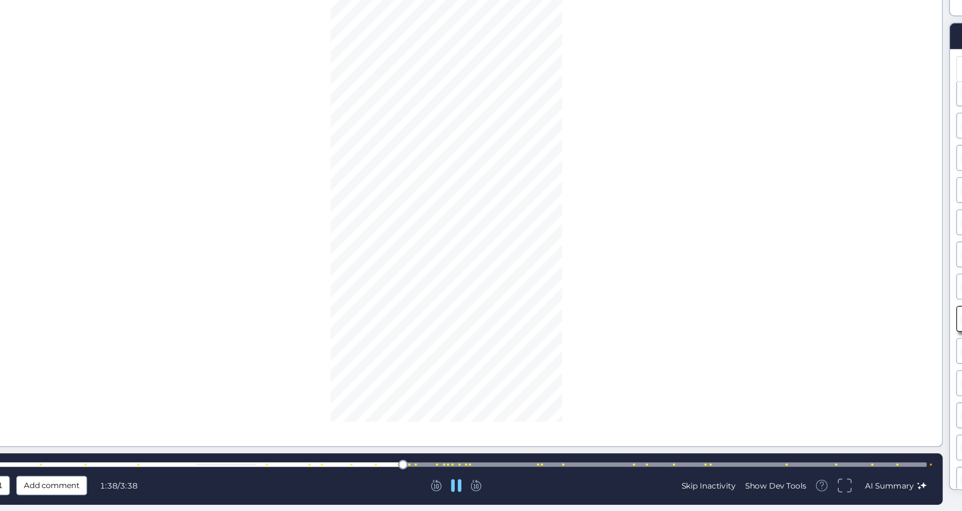
scroll to position [149, 0]
click at [324, 468] on div "X1 Add comment 1:39 / 3:38 Skip Inactivity Show Dev Tools AI Summary" at bounding box center [404, 487] width 737 height 38
click at [319, 475] on div at bounding box center [404, 476] width 713 height 3
click at [367, 475] on div at bounding box center [404, 476] width 713 height 3
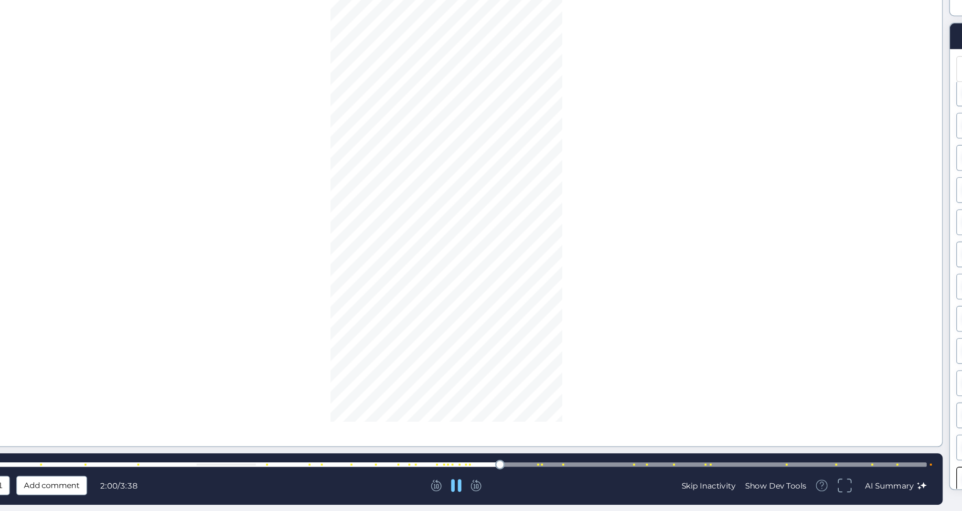
scroll to position [364, 0]
click at [432, 475] on div at bounding box center [404, 476] width 713 height 3
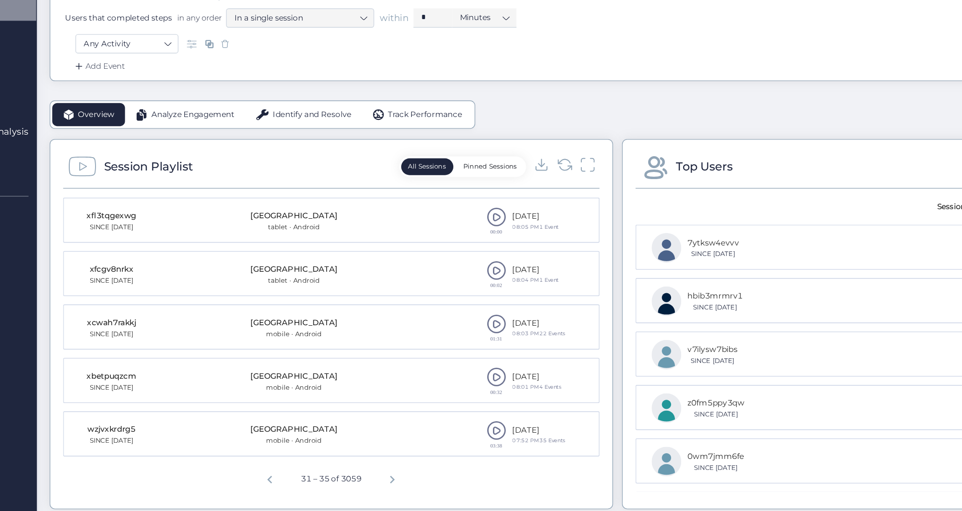
scroll to position [155, 0]
click at [434, 301] on span at bounding box center [441, 308] width 14 height 14
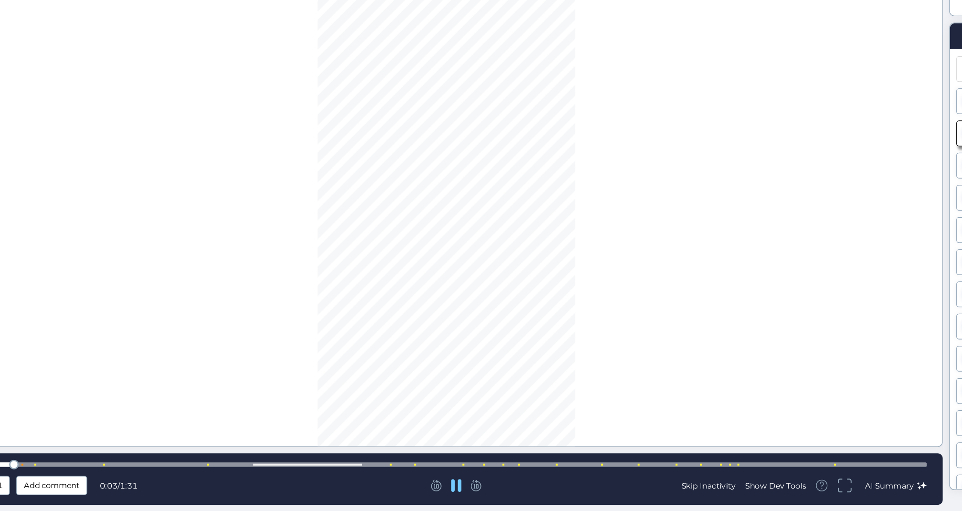
click at [397, 475] on div at bounding box center [404, 476] width 713 height 3
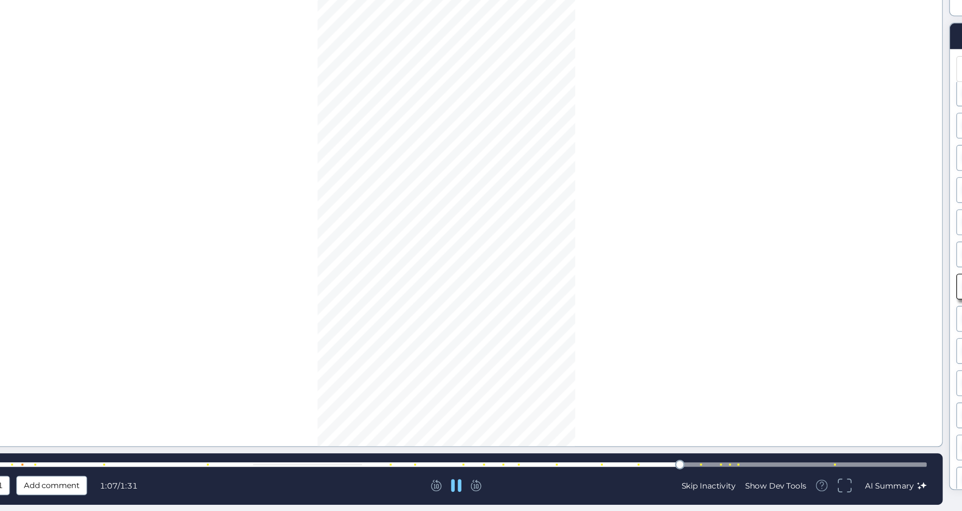
scroll to position [223, 0]
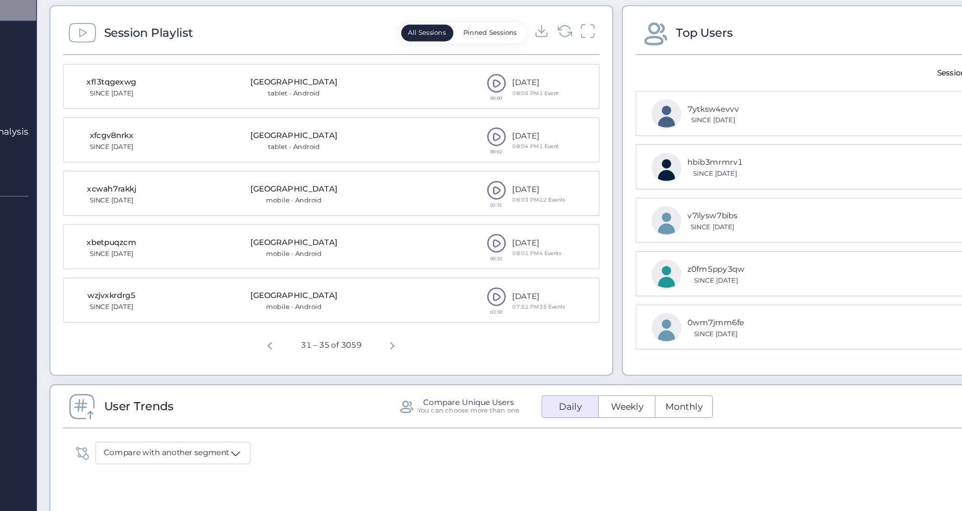
scroll to position [206, 0]
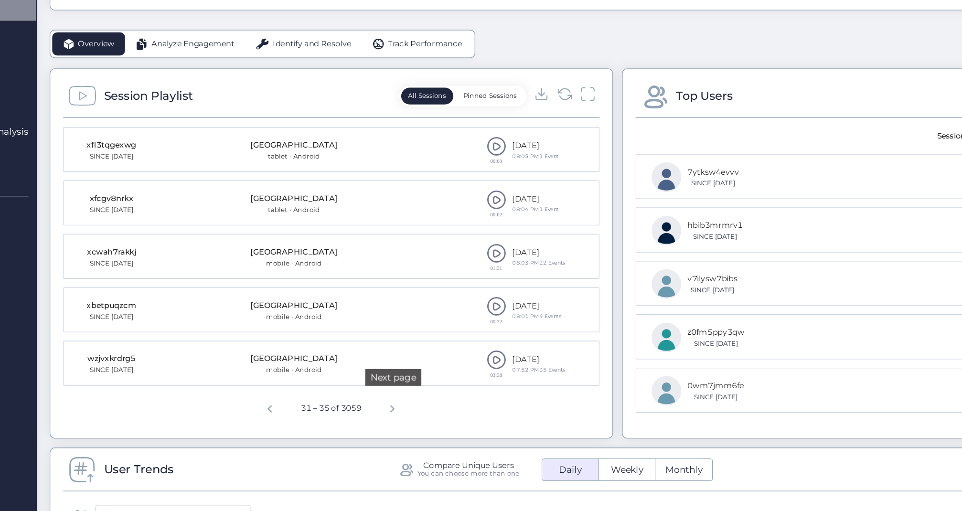
click at [353, 360] on span "Next page" at bounding box center [364, 371] width 23 height 23
click at [434, 171] on span at bounding box center [441, 178] width 14 height 14
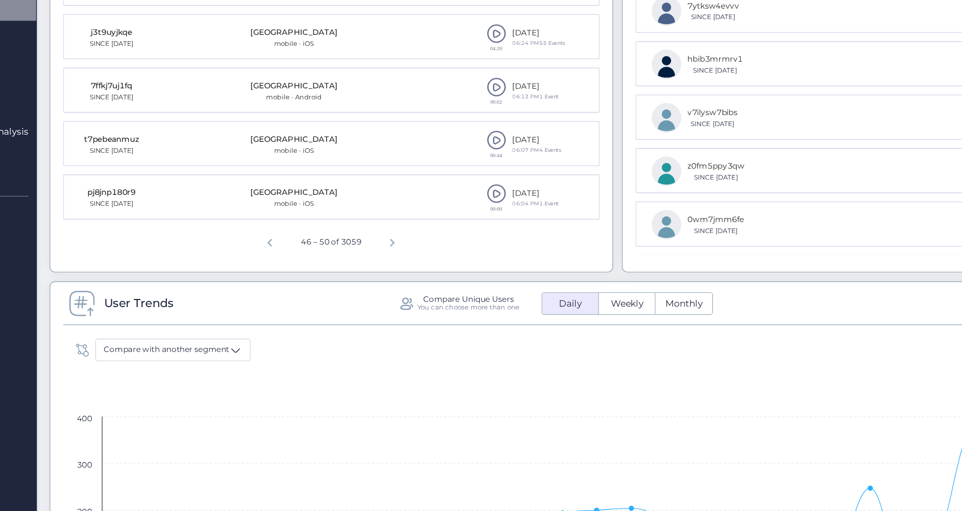
scroll to position [330, 0]
click at [353, 236] on span "Next page" at bounding box center [364, 247] width 23 height 23
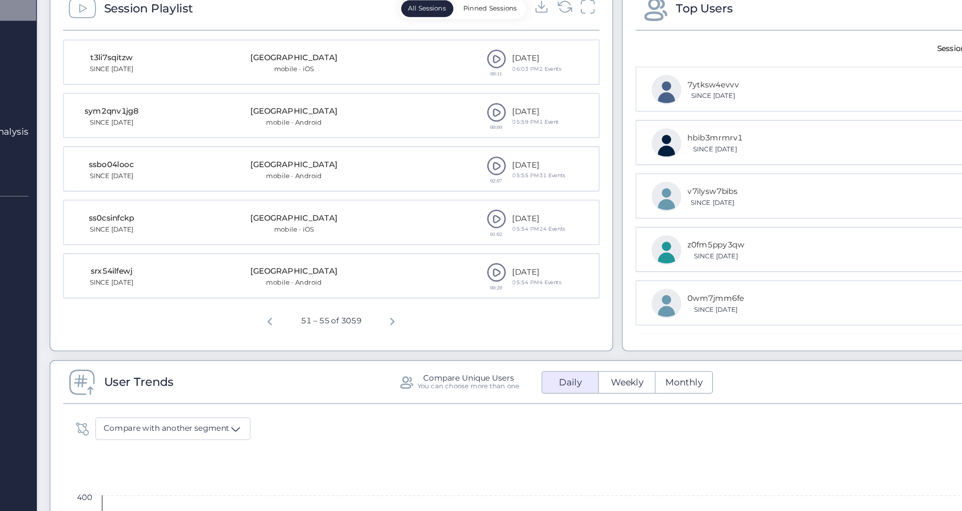
scroll to position [249, 0]
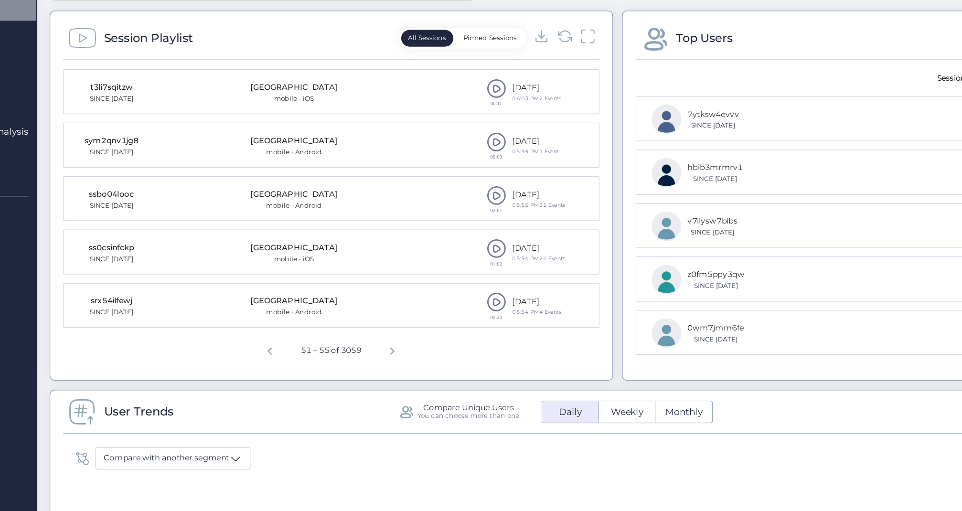
click at [434, 207] on span at bounding box center [441, 214] width 14 height 14
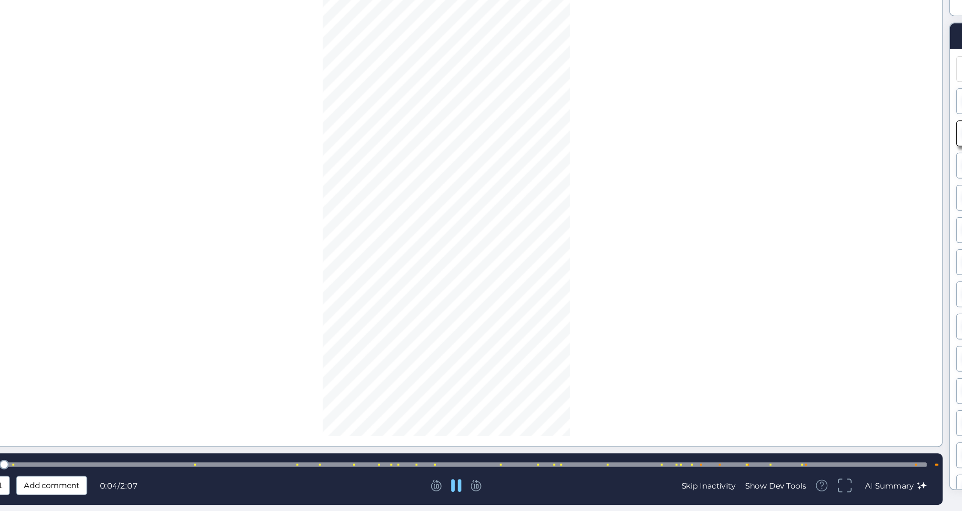
click at [251, 475] on div at bounding box center [404, 476] width 713 height 3
click at [268, 475] on div at bounding box center [404, 476] width 713 height 3
click at [354, 473] on div at bounding box center [404, 476] width 713 height 7
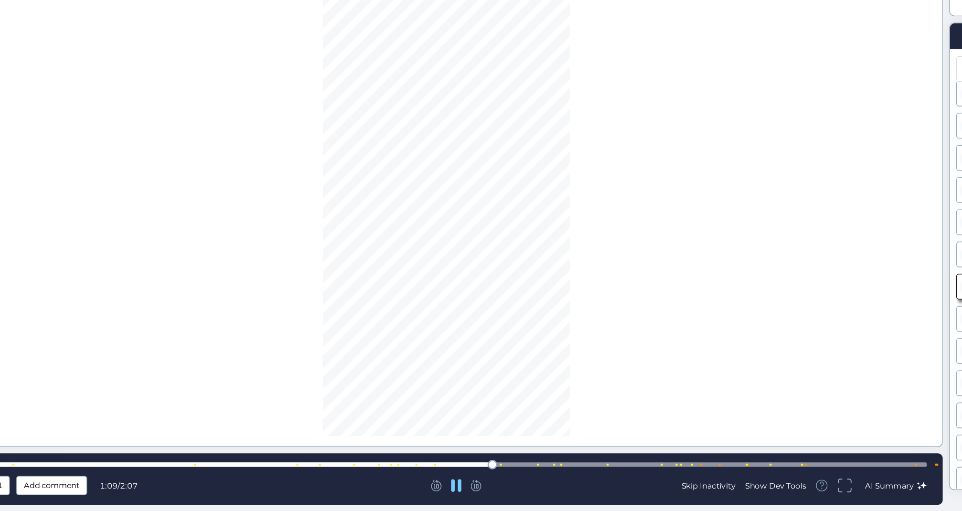
click at [394, 475] on div at bounding box center [404, 476] width 713 height 3
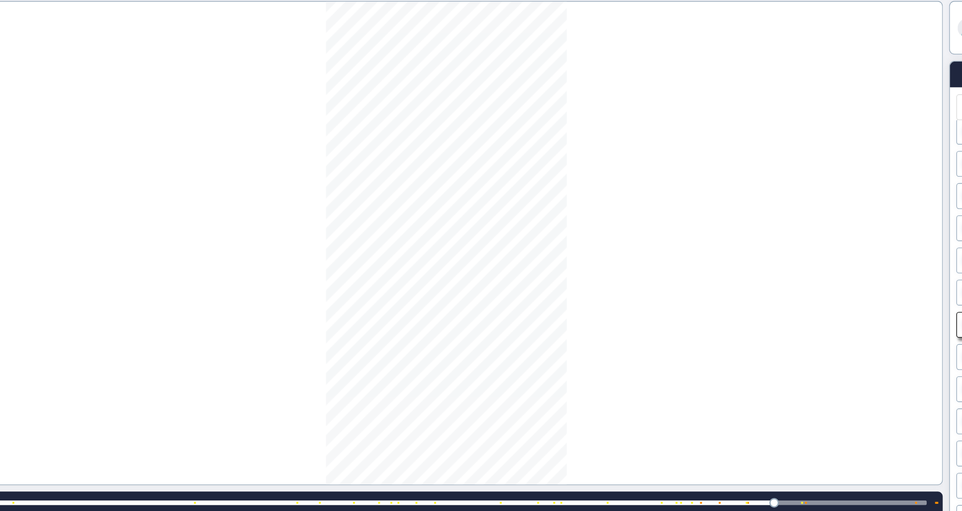
scroll to position [438, 0]
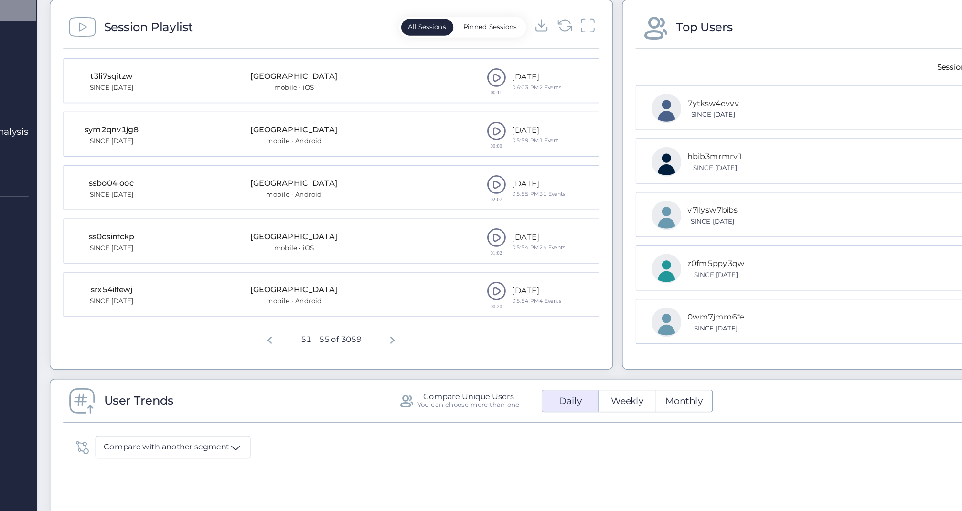
scroll to position [268, 0]
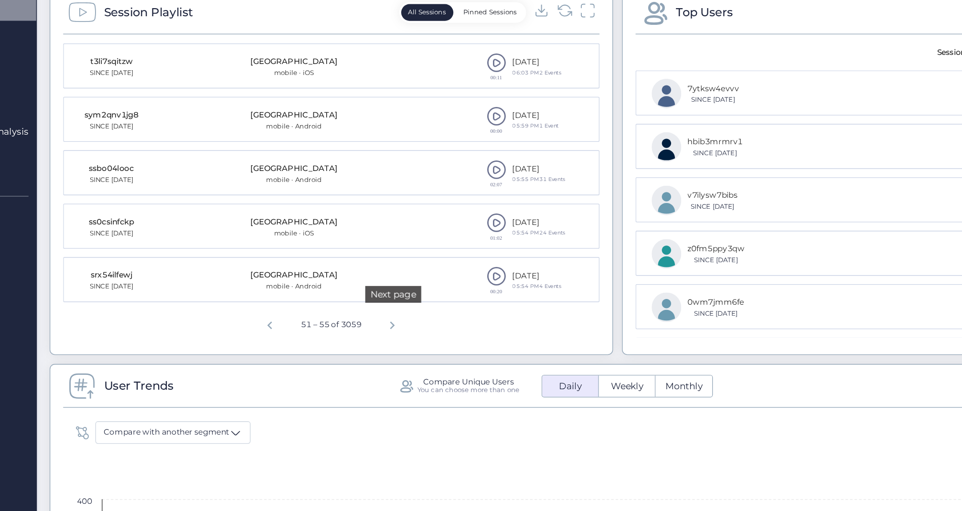
click at [353, 298] on span "Next page" at bounding box center [364, 309] width 23 height 23
click at [434, 188] on span at bounding box center [441, 195] width 14 height 14
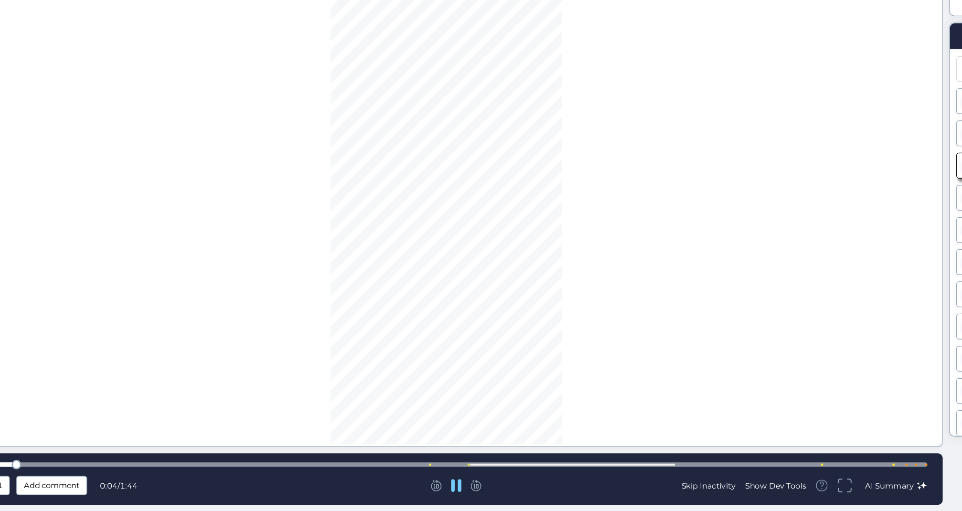
click at [333, 475] on div at bounding box center [404, 476] width 713 height 3
click at [448, 475] on div at bounding box center [404, 476] width 713 height 3
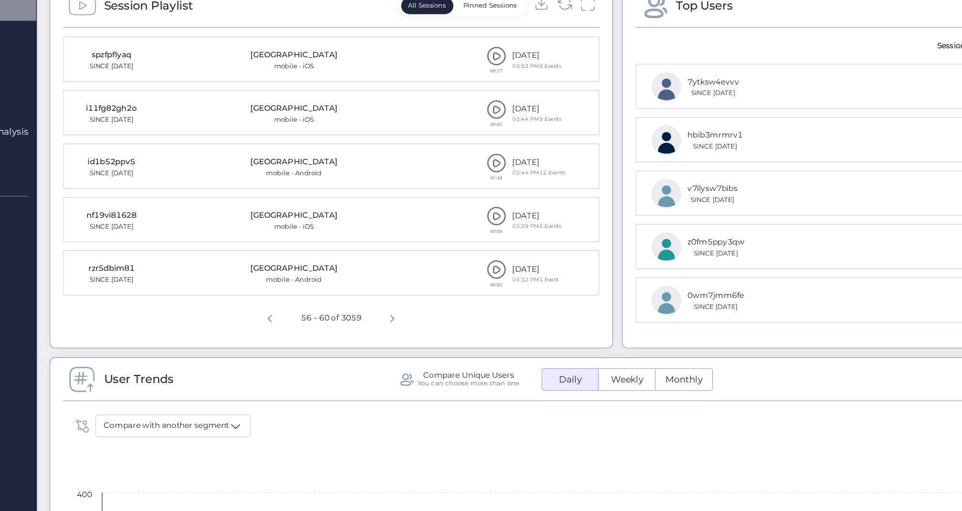
scroll to position [279, 0]
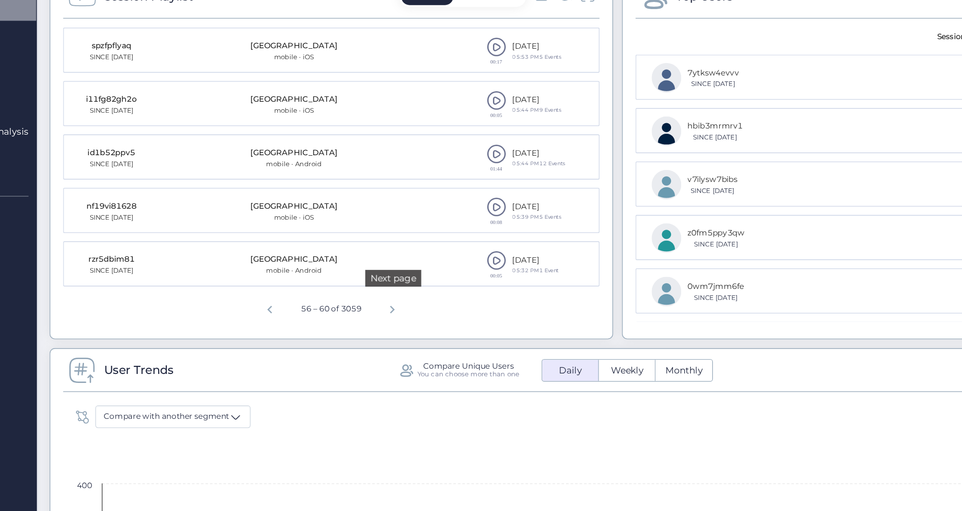
click at [353, 287] on span "Next page" at bounding box center [364, 298] width 23 height 23
click at [434, 216] on span at bounding box center [441, 223] width 14 height 14
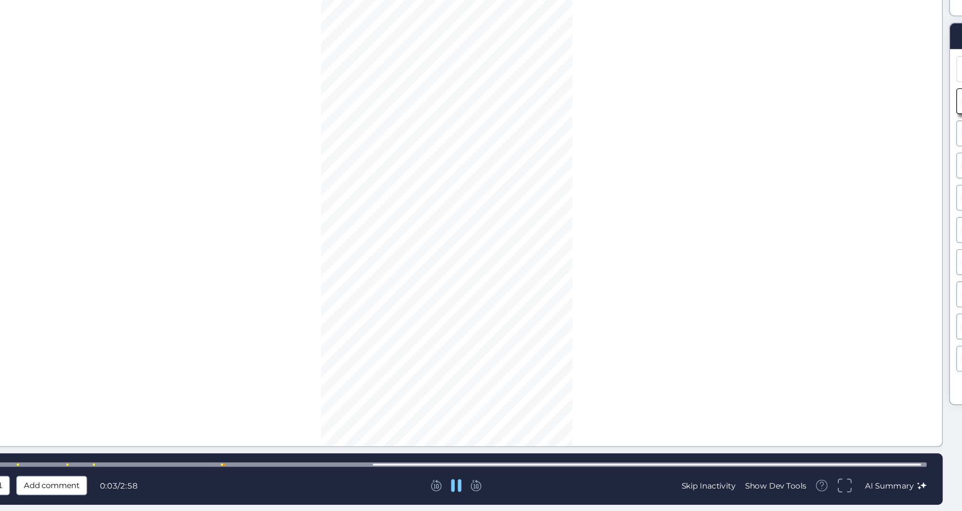
click at [241, 475] on div at bounding box center [404, 476] width 713 height 3
click at [476, 473] on div at bounding box center [404, 476] width 713 height 7
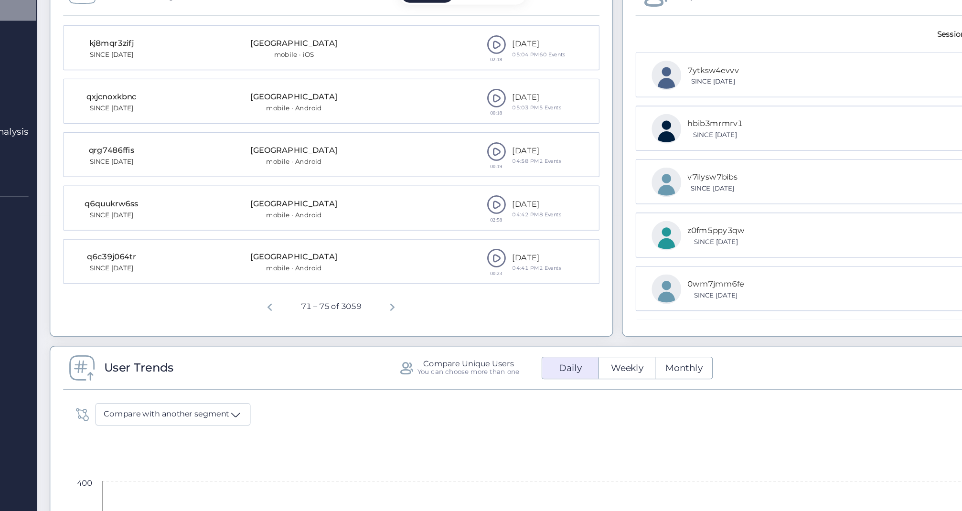
scroll to position [300, 0]
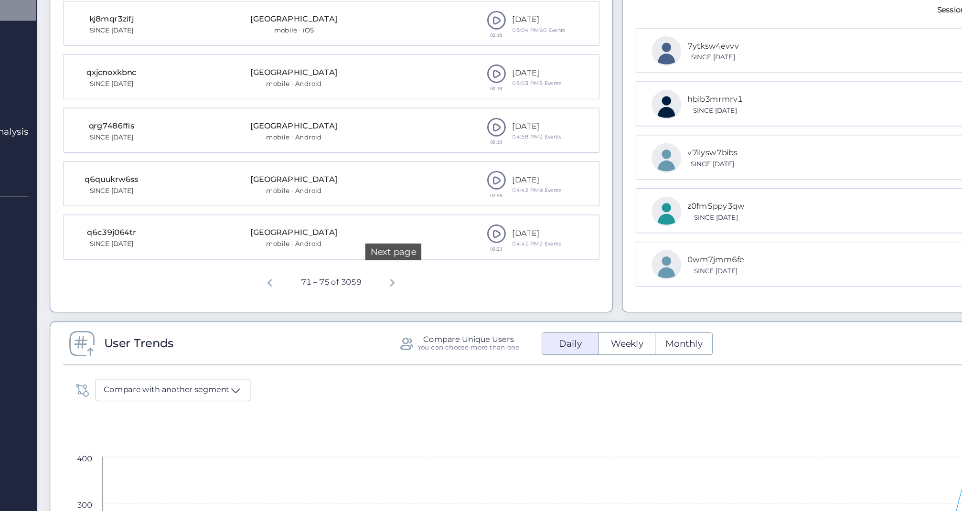
click at [353, 267] on span "Next page" at bounding box center [364, 278] width 23 height 23
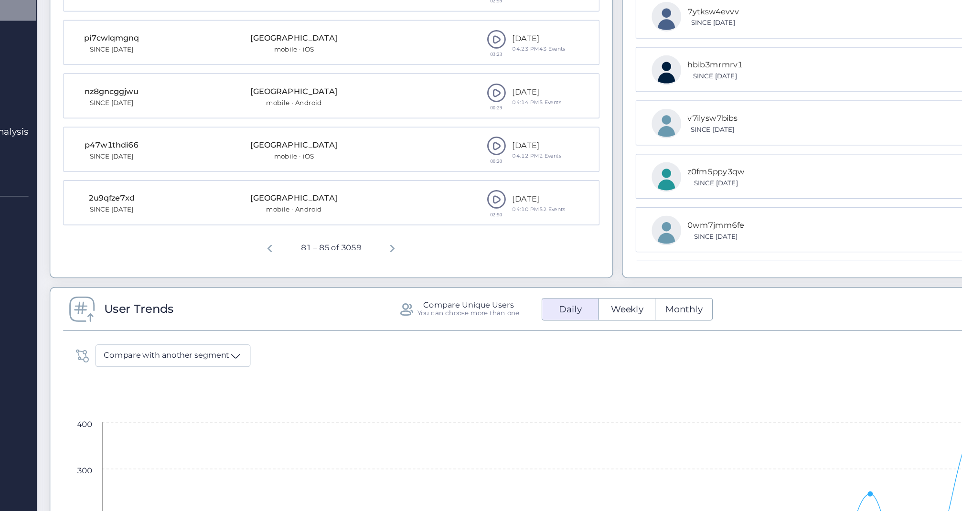
scroll to position [332, 0]
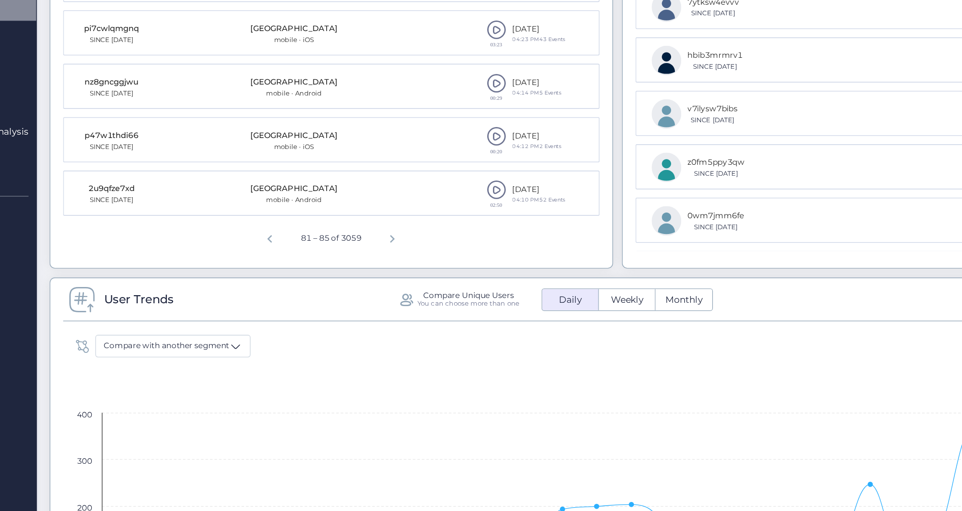
click at [434, 204] on span at bounding box center [441, 211] width 14 height 14
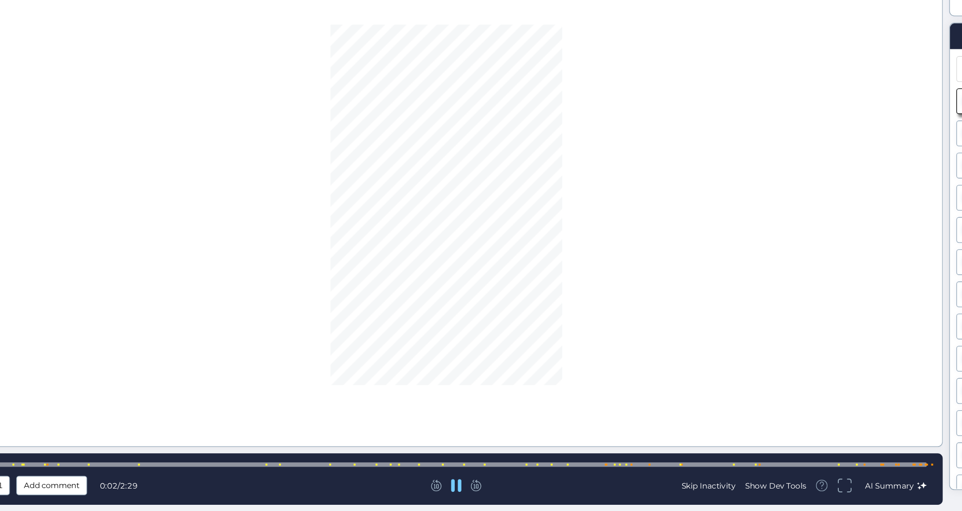
click at [322, 475] on div at bounding box center [404, 476] width 713 height 3
click at [379, 475] on div at bounding box center [404, 476] width 713 height 3
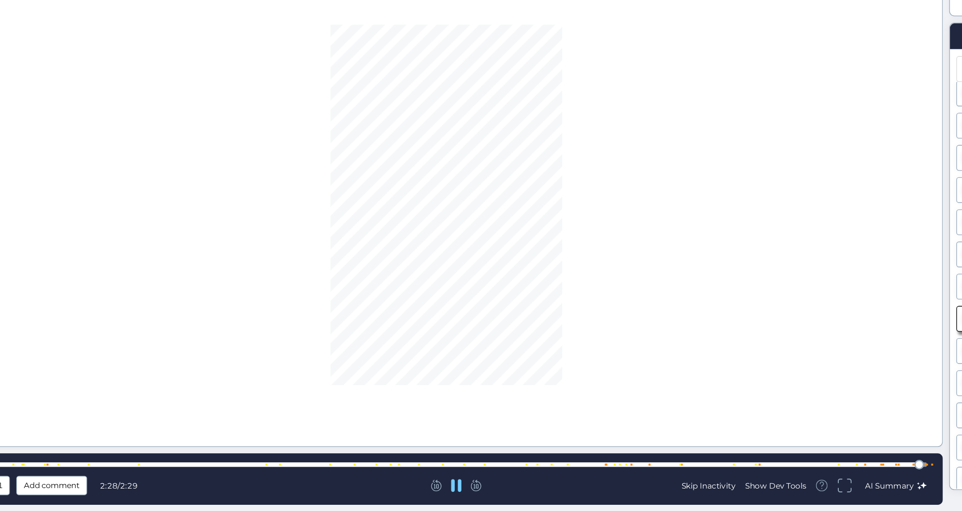
scroll to position [964, 0]
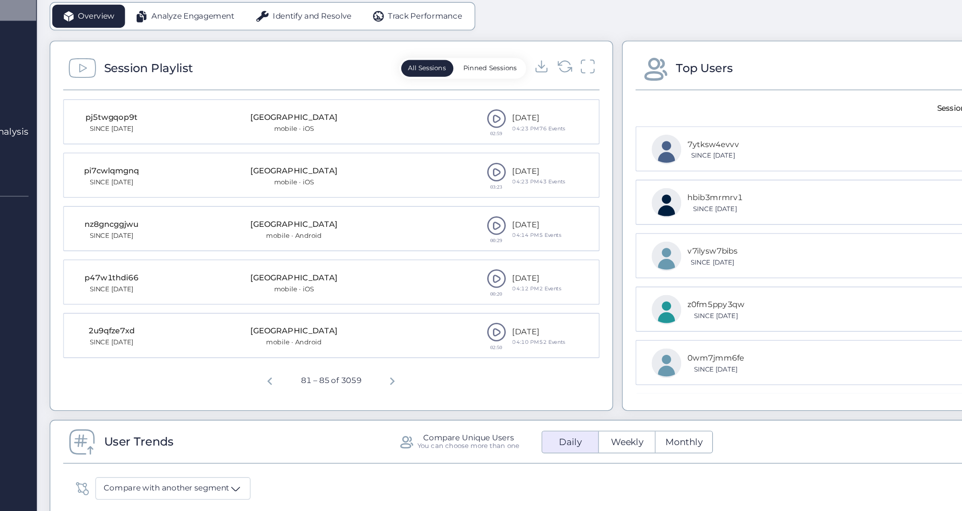
scroll to position [227, 0]
click at [353, 339] on span "Next page" at bounding box center [364, 350] width 23 height 23
click at [354, 339] on span "Next page" at bounding box center [365, 350] width 23 height 23
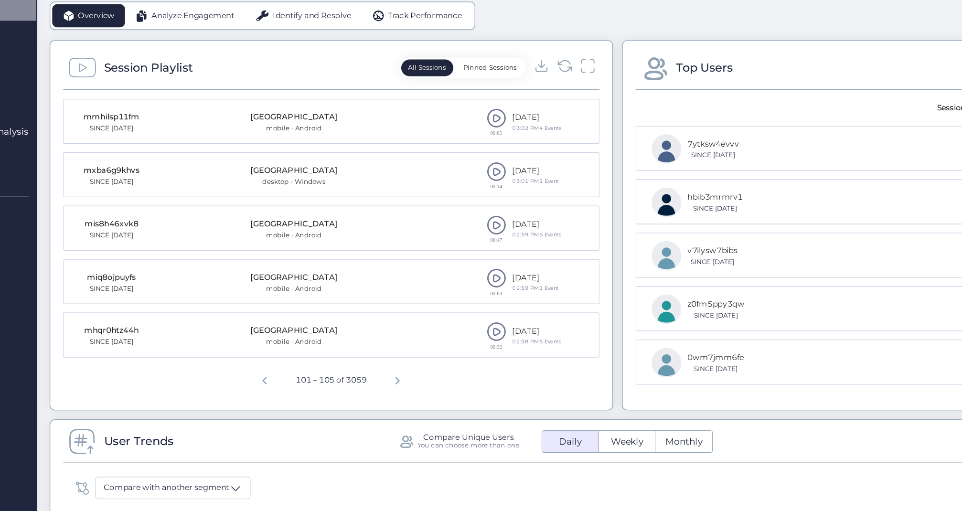
click at [356, 339] on span "Next page" at bounding box center [367, 350] width 23 height 23
click at [434, 190] on span at bounding box center [441, 197] width 14 height 14
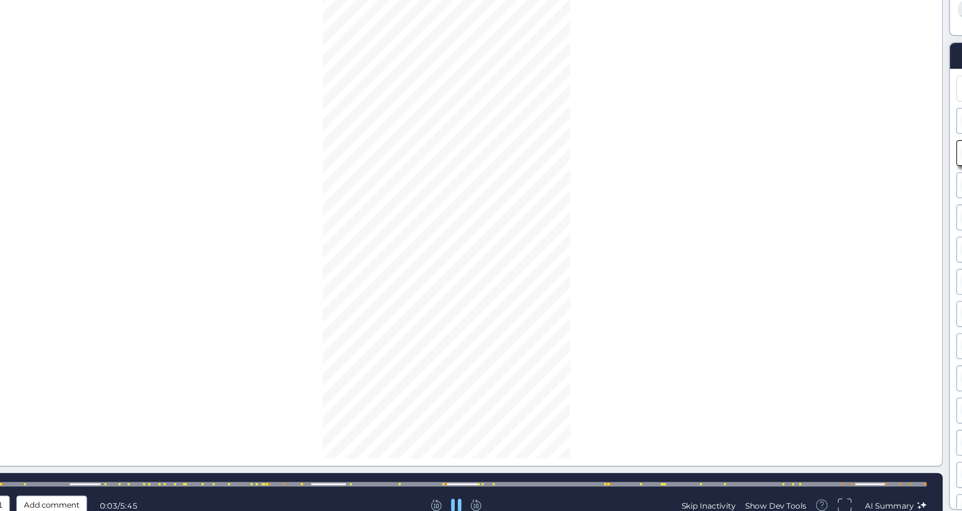
click at [279, 473] on div at bounding box center [404, 476] width 713 height 7
click at [241, 475] on div at bounding box center [404, 476] width 713 height 3
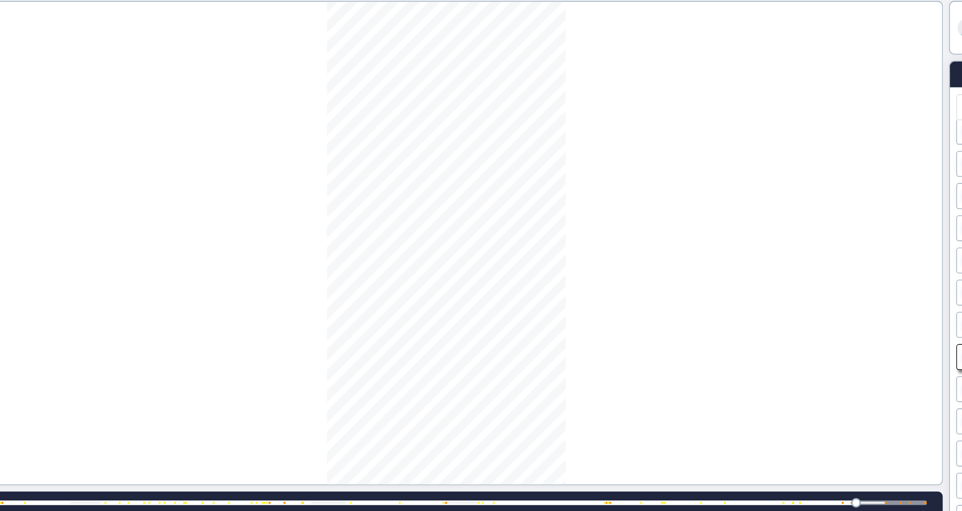
scroll to position [1059, 0]
